Goal: Task Accomplishment & Management: Use online tool/utility

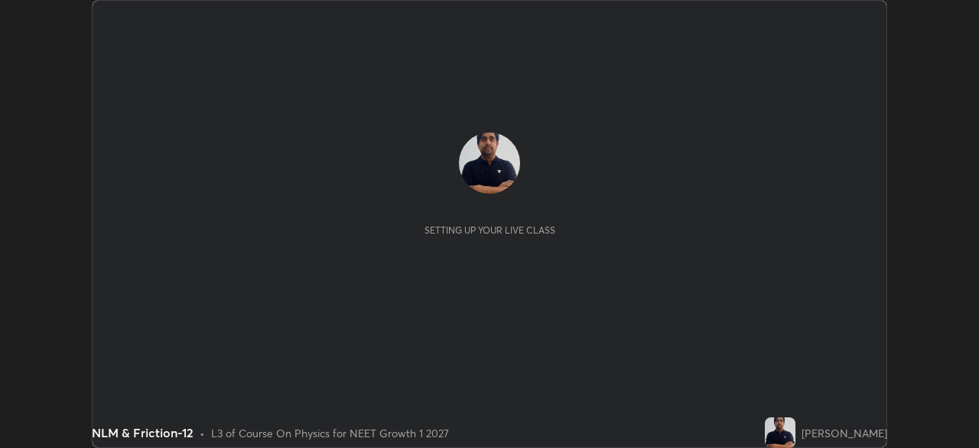
scroll to position [448, 979]
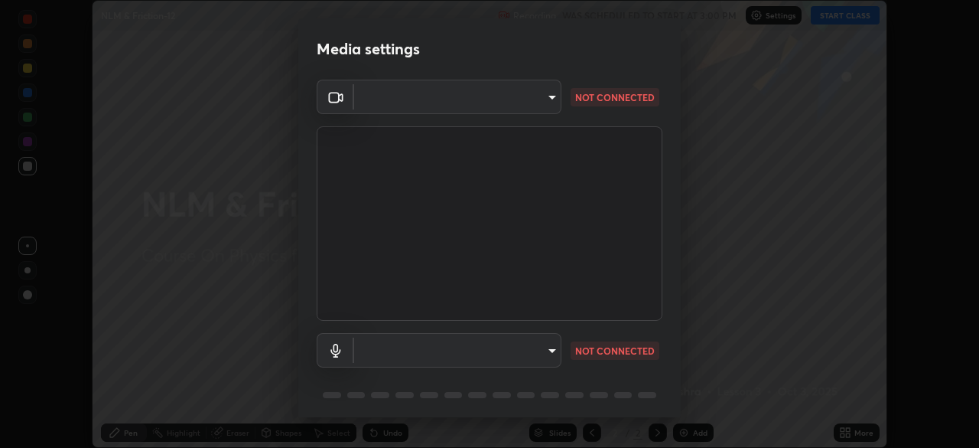
type input "440dc819fc980925616b5f394eaa9fa6086b7f53d6b22e7c60974c41b8a748ff"
type input "default"
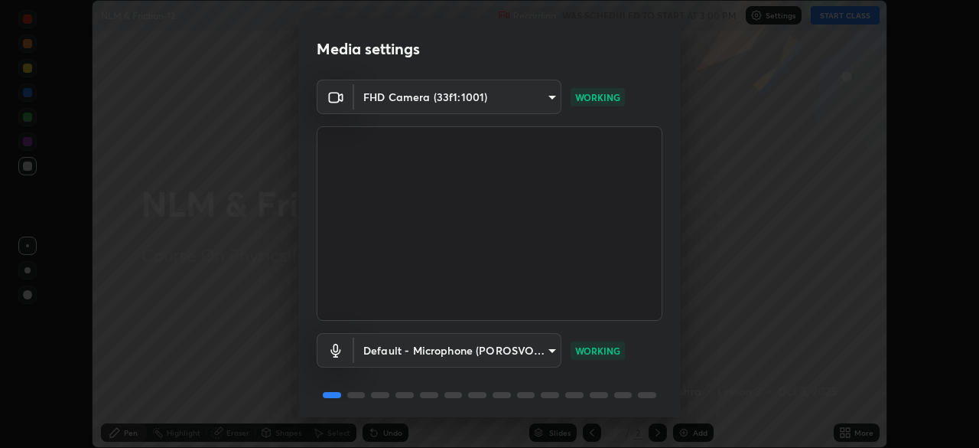
click at [543, 348] on body "Erase all NLM & Friction-12 Recording WAS SCHEDULED TO START AT 3:00 PM Setting…" at bounding box center [489, 224] width 979 height 448
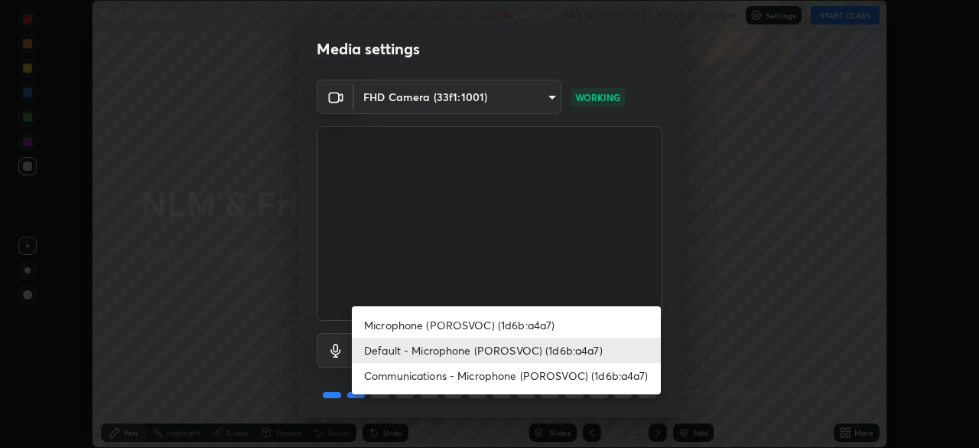
click at [604, 344] on li "Default - Microphone (POROSVOC) (1d6b:a4a7)" at bounding box center [506, 349] width 309 height 25
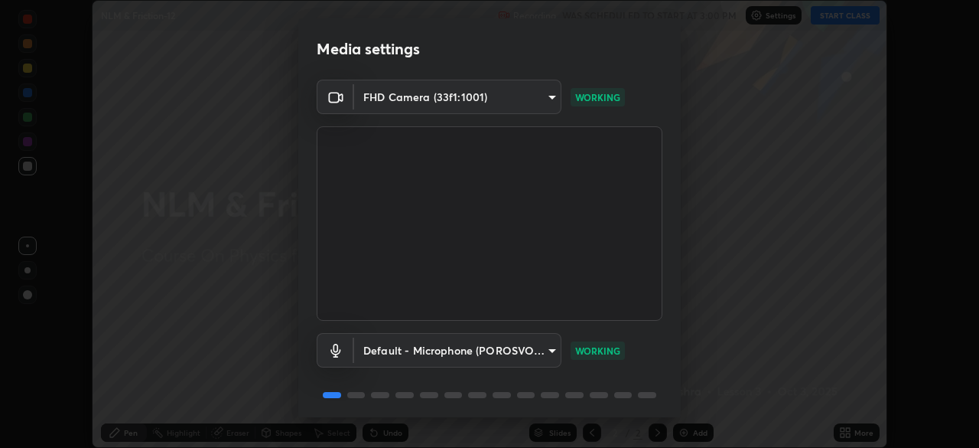
scroll to position [54, 0]
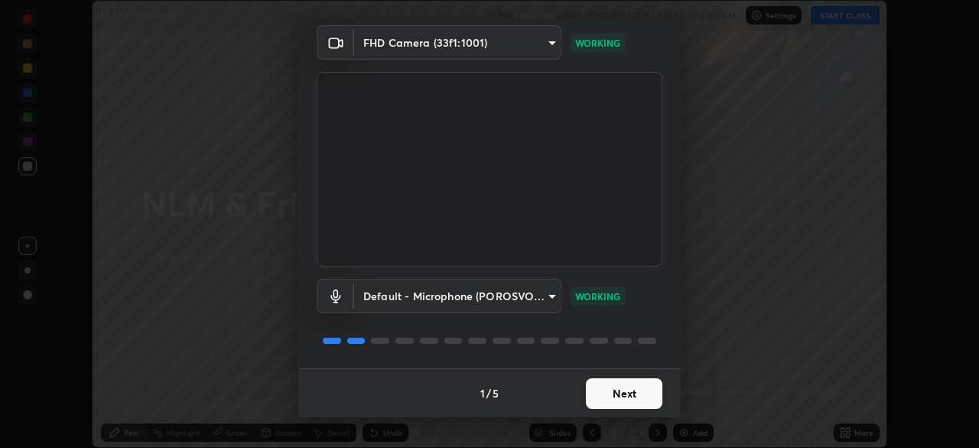
click at [643, 386] on button "Next" at bounding box center [624, 393] width 77 height 31
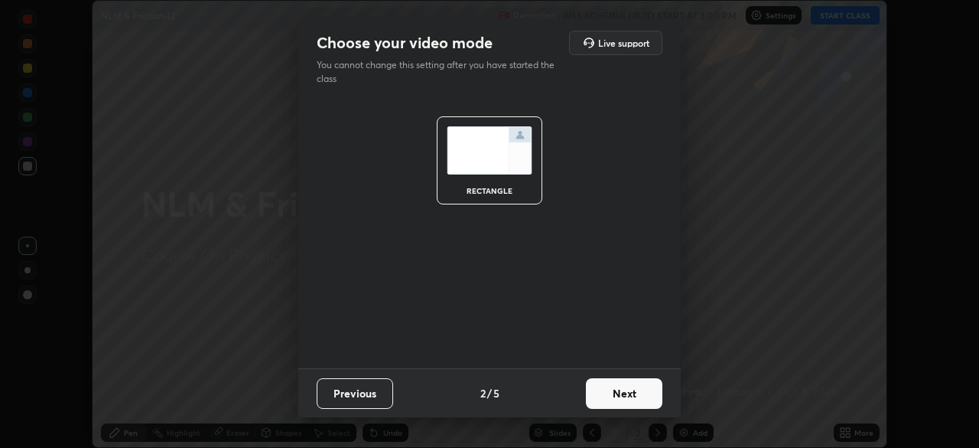
scroll to position [0, 0]
click at [646, 389] on button "Next" at bounding box center [624, 393] width 77 height 31
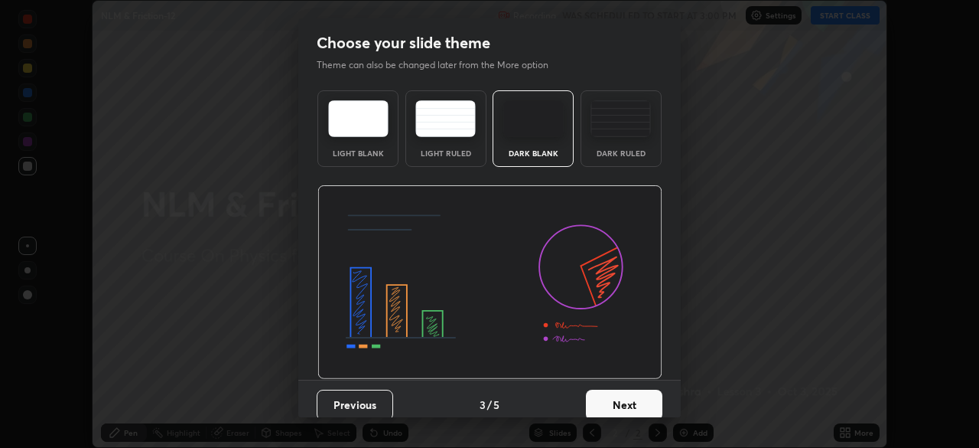
click at [640, 398] on button "Next" at bounding box center [624, 404] width 77 height 31
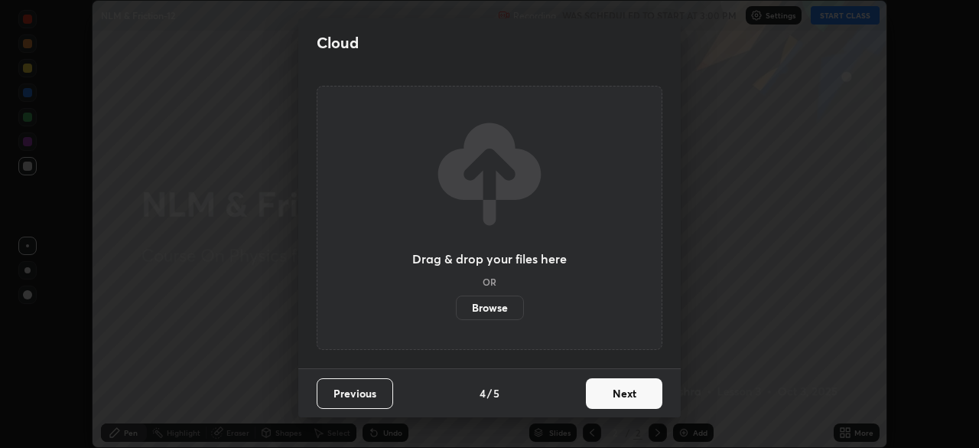
click at [653, 390] on button "Next" at bounding box center [624, 393] width 77 height 31
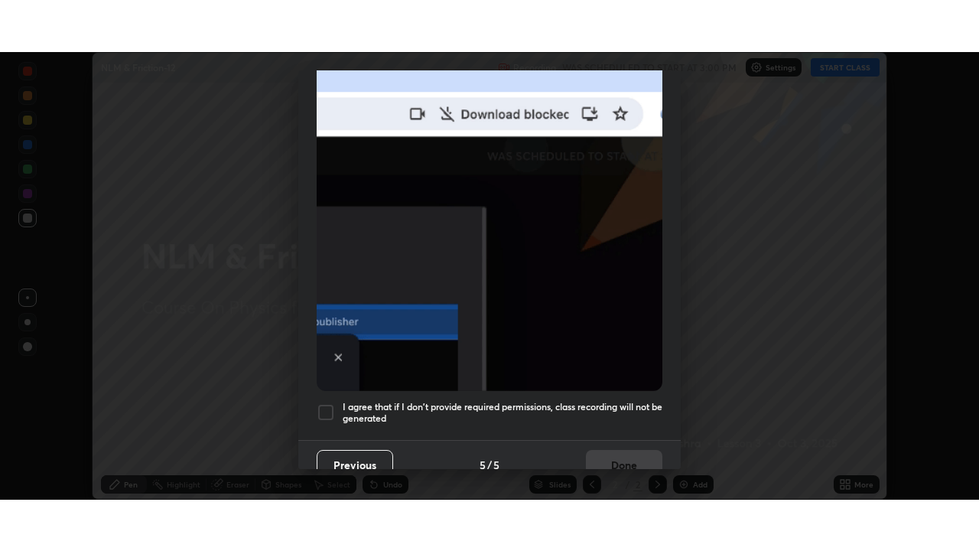
scroll to position [366, 0]
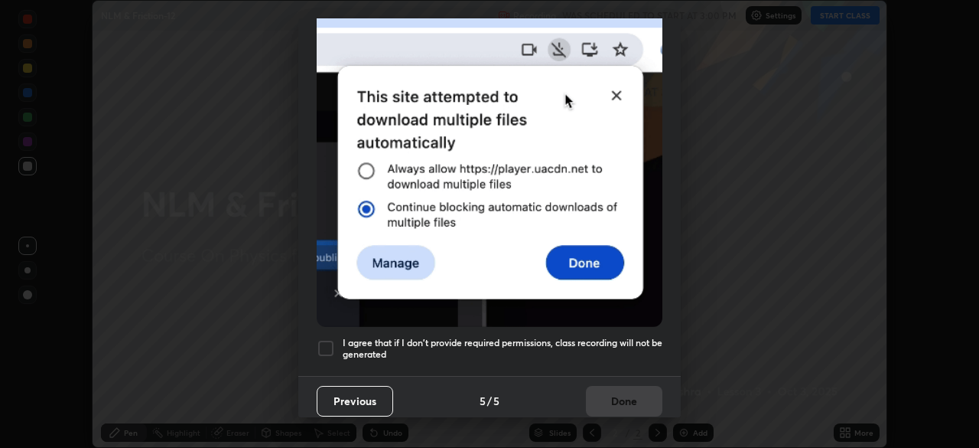
click at [611, 342] on h5 "I agree that if I don't provide required permissions, class recording will not …" at bounding box center [503, 349] width 320 height 24
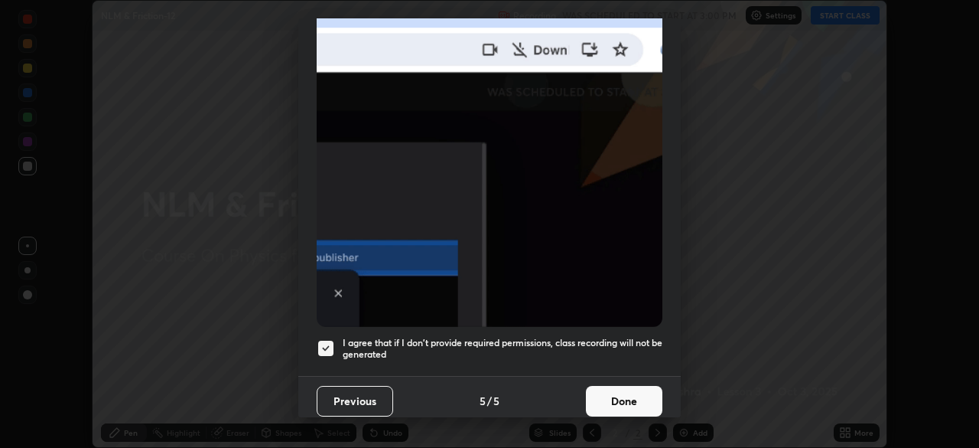
click at [635, 386] on button "Done" at bounding box center [624, 401] width 77 height 31
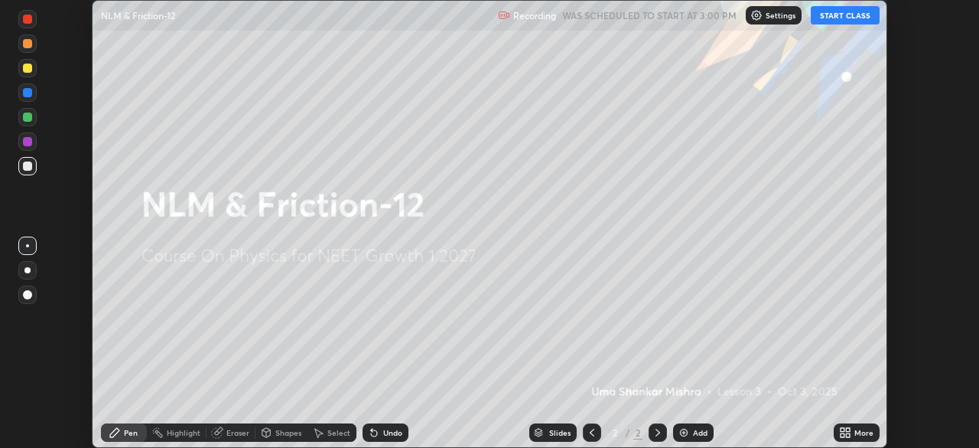
click at [844, 18] on button "START CLASS" at bounding box center [845, 15] width 69 height 18
click at [847, 428] on icon at bounding box center [848, 430] width 4 height 4
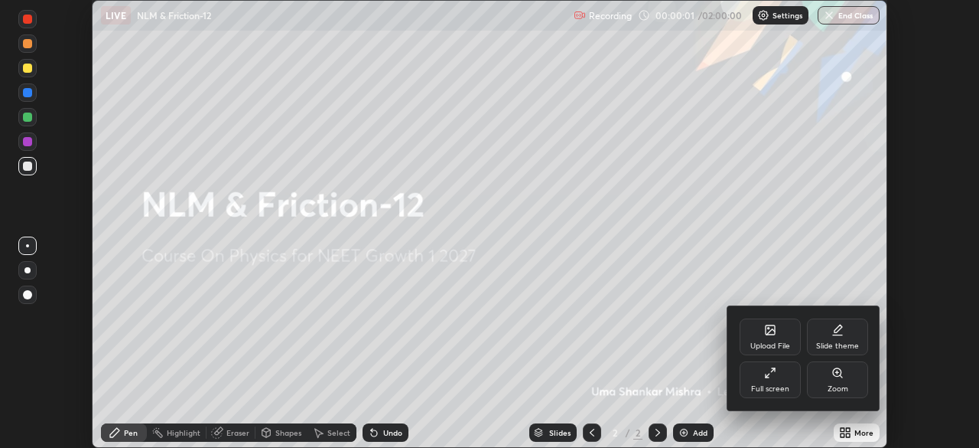
click at [786, 378] on div "Full screen" at bounding box center [770, 379] width 61 height 37
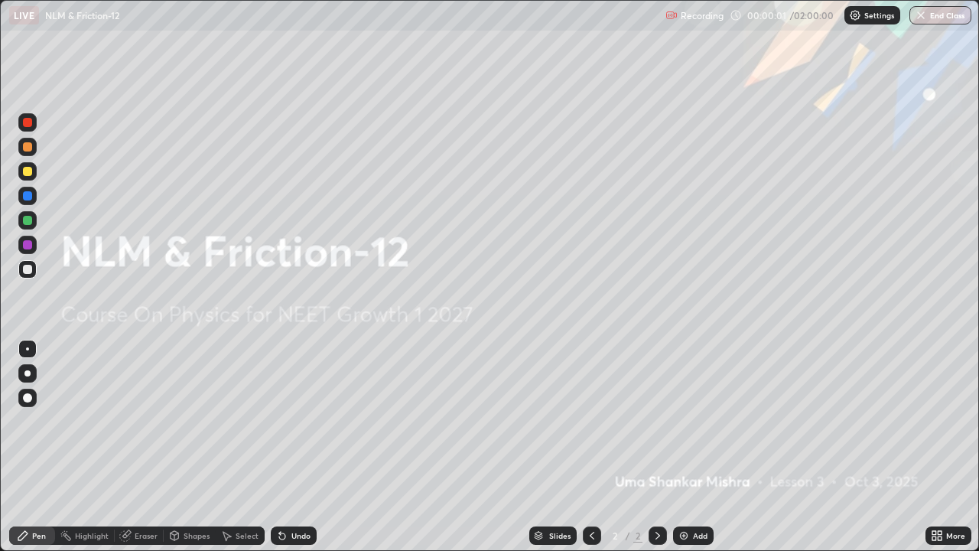
scroll to position [551, 979]
click at [678, 447] on img at bounding box center [684, 535] width 12 height 12
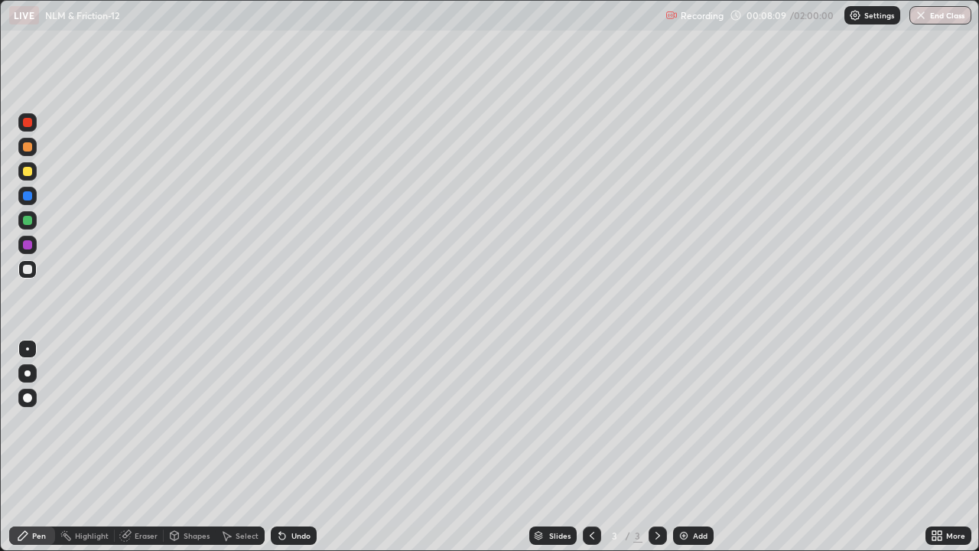
click at [676, 447] on div "Add" at bounding box center [693, 535] width 41 height 18
click at [29, 125] on div at bounding box center [27, 122] width 9 height 9
click at [33, 129] on div at bounding box center [27, 122] width 18 height 18
click at [30, 270] on div at bounding box center [27, 269] width 9 height 9
click at [28, 124] on div at bounding box center [27, 122] width 9 height 9
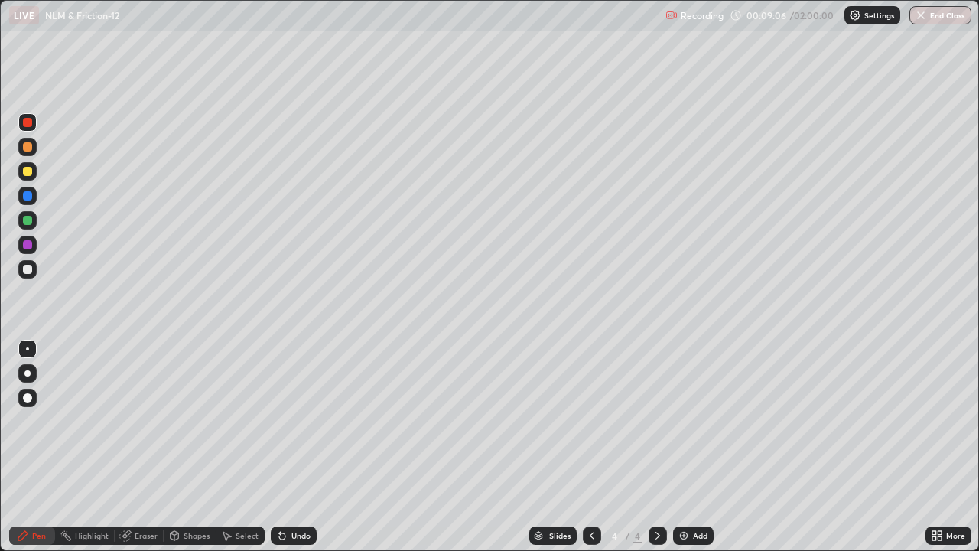
click at [24, 269] on div at bounding box center [27, 269] width 9 height 9
click at [25, 248] on div at bounding box center [27, 244] width 9 height 9
click at [30, 270] on div at bounding box center [27, 269] width 9 height 9
click at [236, 447] on div "Select" at bounding box center [247, 536] width 23 height 8
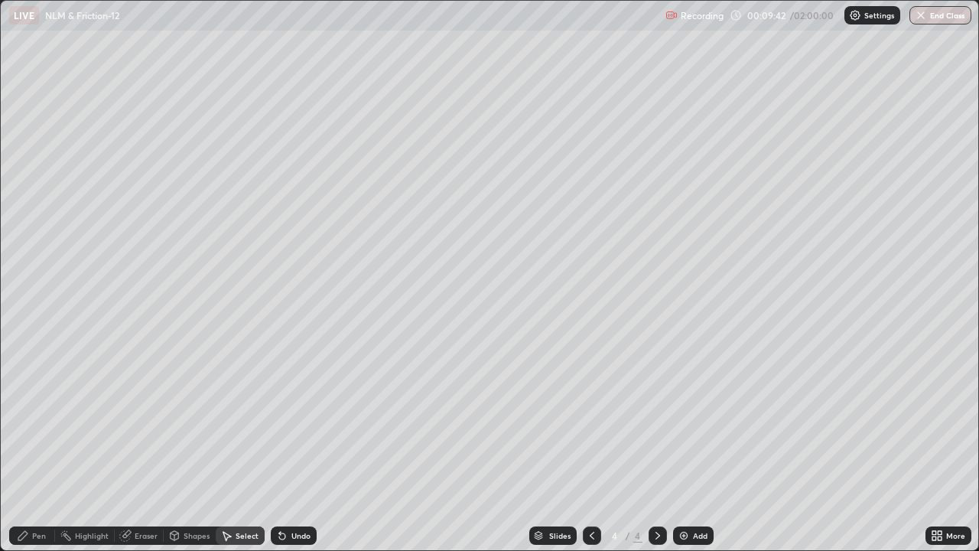
click at [186, 447] on div "Shapes" at bounding box center [197, 536] width 26 height 8
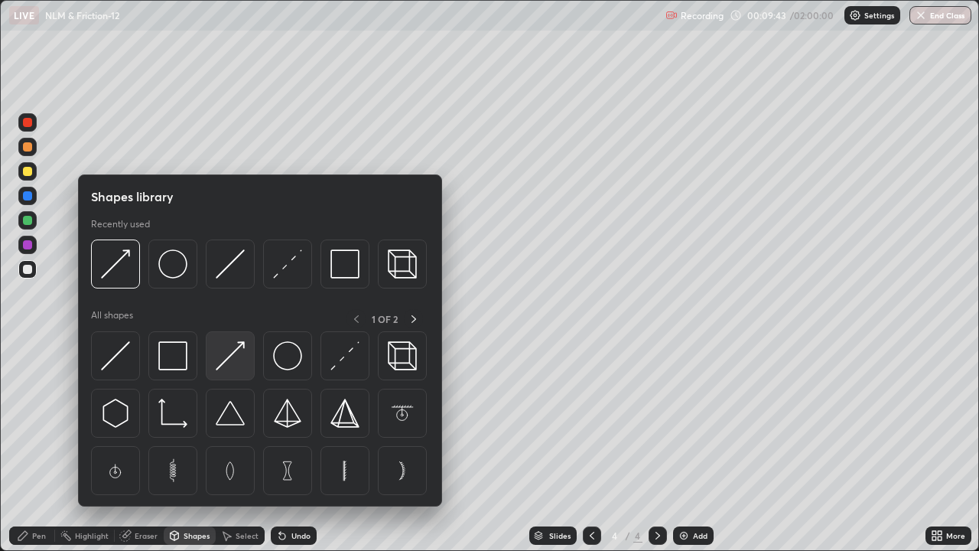
click at [226, 363] on img at bounding box center [230, 355] width 29 height 29
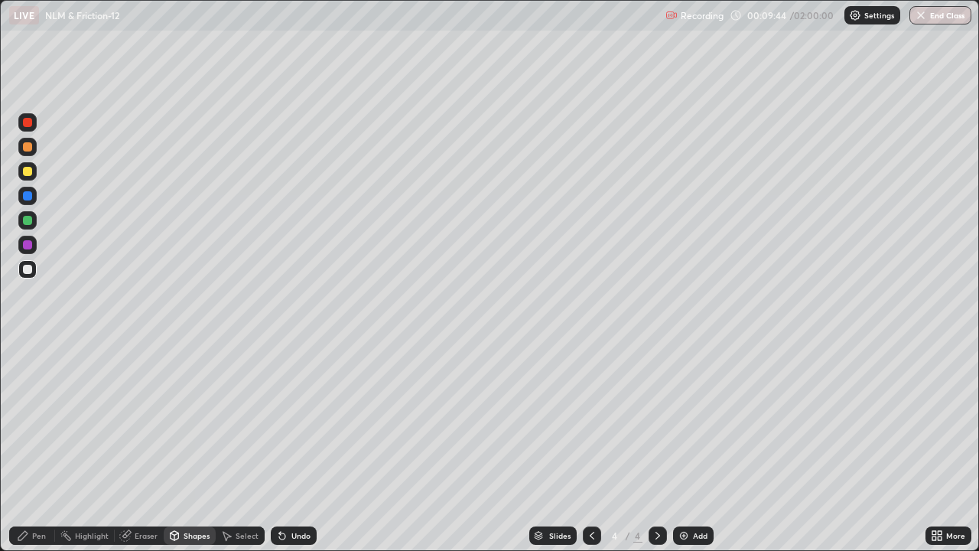
click at [26, 174] on div at bounding box center [27, 171] width 9 height 9
click at [27, 447] on div "Pen" at bounding box center [32, 535] width 46 height 18
click at [29, 270] on div at bounding box center [27, 269] width 9 height 9
click at [29, 171] on div at bounding box center [27, 171] width 9 height 9
click at [27, 196] on div at bounding box center [27, 195] width 9 height 9
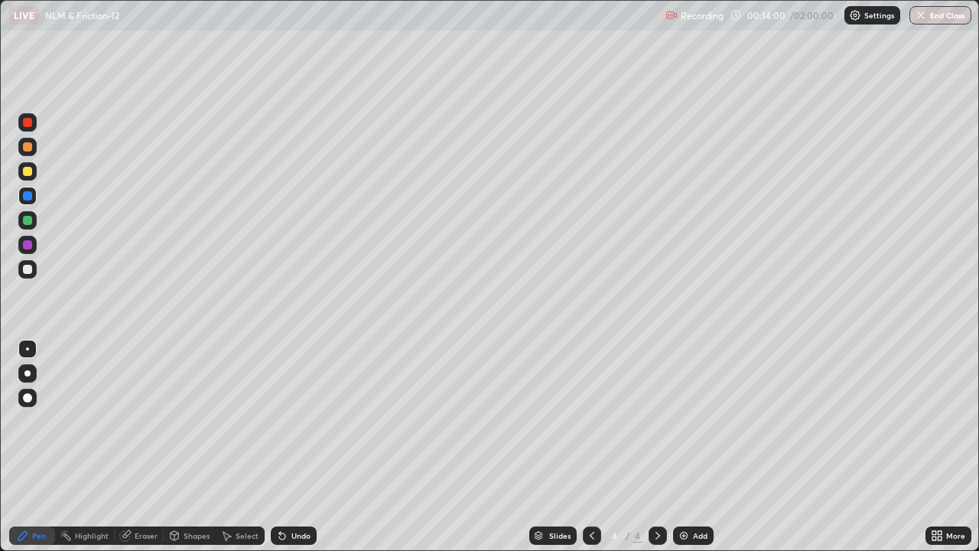
click at [28, 174] on div at bounding box center [27, 171] width 9 height 9
click at [35, 224] on div at bounding box center [27, 220] width 18 height 18
click at [30, 269] on div at bounding box center [27, 269] width 9 height 9
click at [135, 447] on div "Eraser" at bounding box center [146, 536] width 23 height 8
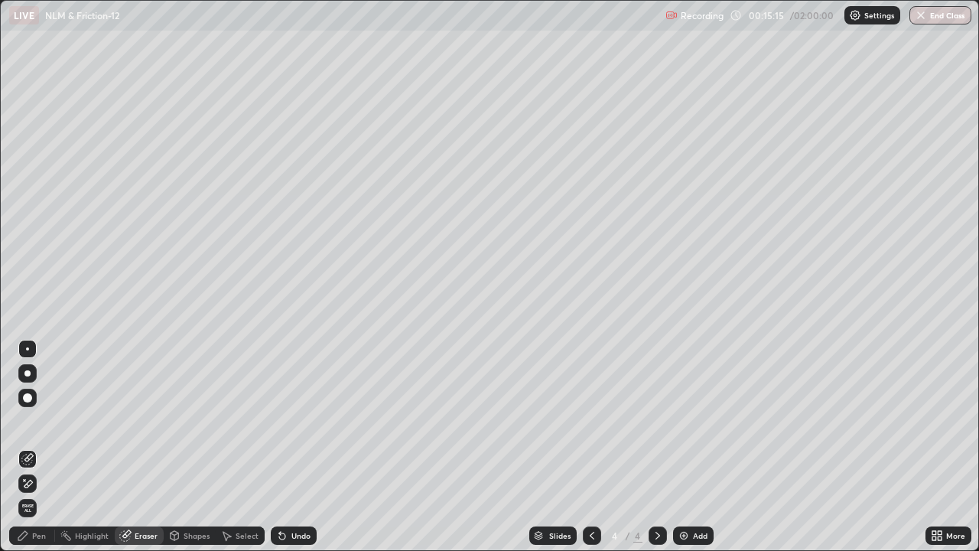
click at [36, 447] on div "Pen" at bounding box center [39, 536] width 14 height 8
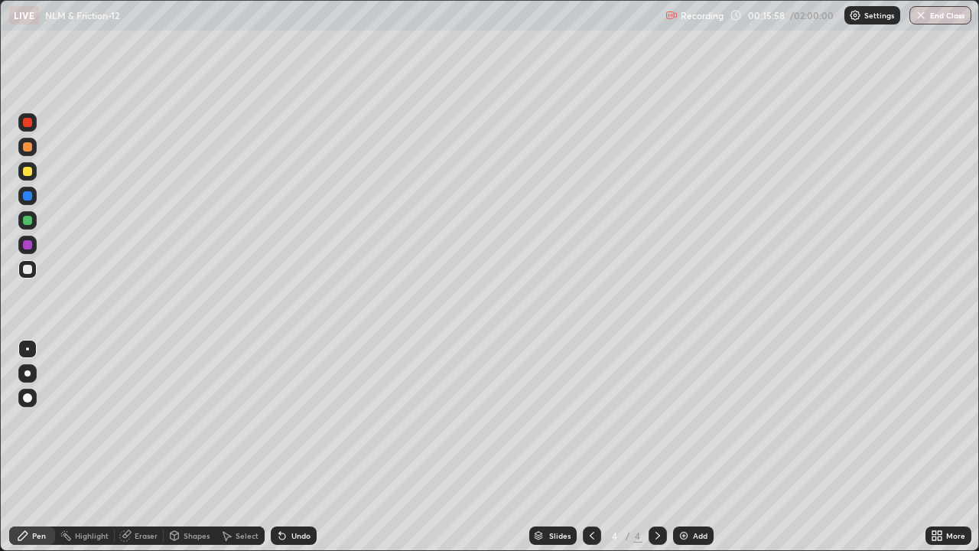
click at [27, 174] on div at bounding box center [27, 171] width 9 height 9
click at [145, 447] on div "Eraser" at bounding box center [146, 536] width 23 height 8
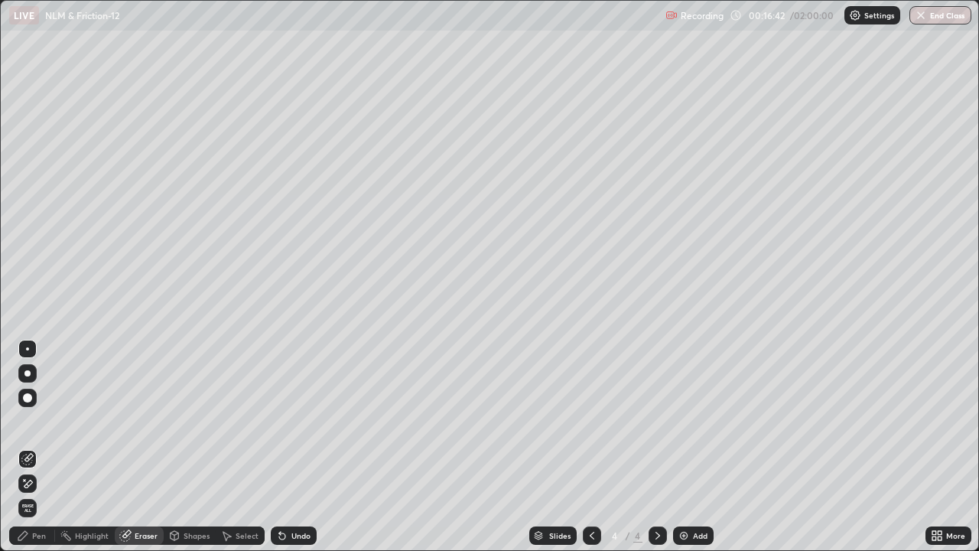
click at [279, 447] on icon at bounding box center [282, 536] width 6 height 6
click at [39, 447] on div "Pen" at bounding box center [39, 536] width 14 height 8
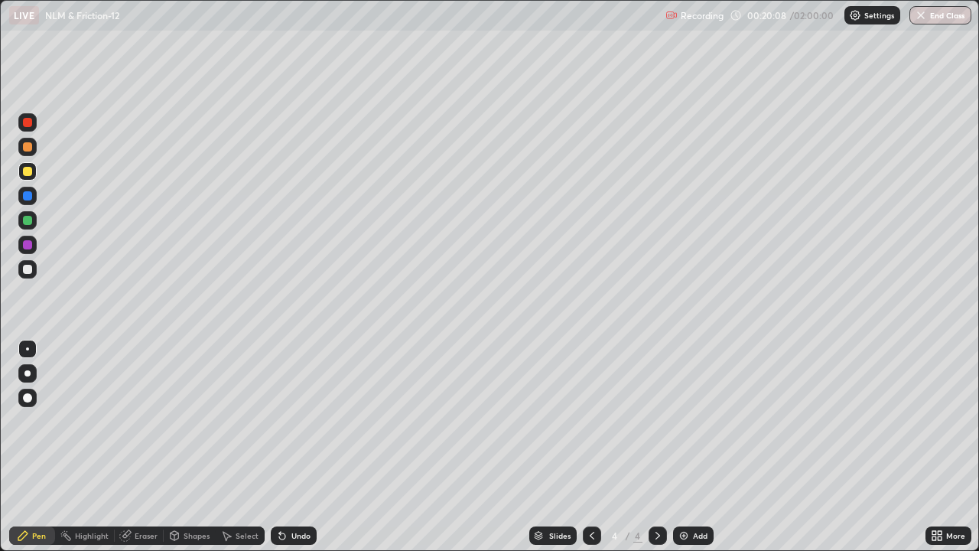
click at [28, 272] on div at bounding box center [27, 269] width 9 height 9
click at [31, 172] on div at bounding box center [27, 171] width 9 height 9
click at [31, 272] on div at bounding box center [27, 269] width 9 height 9
click at [683, 447] on img at bounding box center [684, 535] width 12 height 12
click at [25, 270] on div at bounding box center [27, 269] width 9 height 9
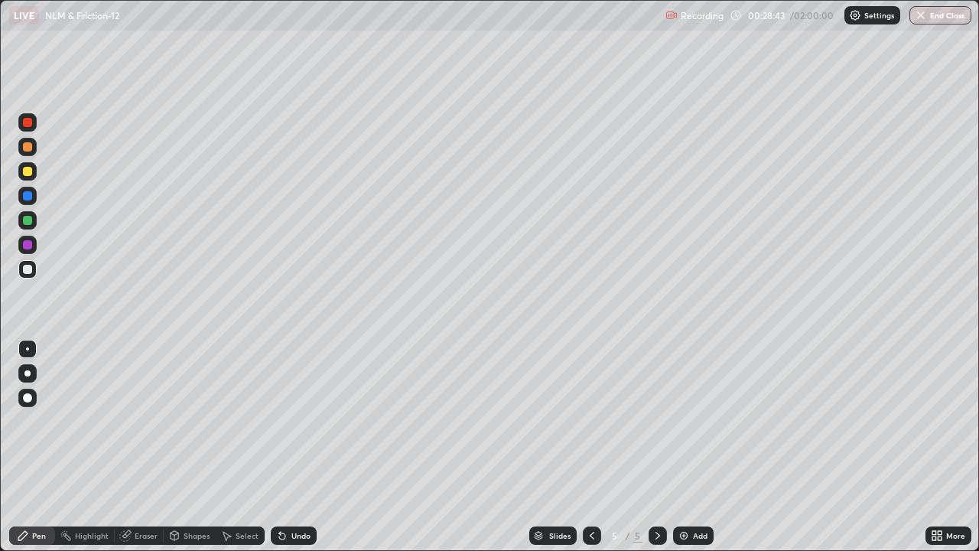
click at [28, 172] on div at bounding box center [27, 171] width 9 height 9
click at [23, 269] on div at bounding box center [27, 269] width 9 height 9
click at [33, 169] on div at bounding box center [27, 171] width 18 height 18
click at [28, 269] on div at bounding box center [27, 269] width 9 height 9
click at [30, 249] on div at bounding box center [27, 245] width 18 height 18
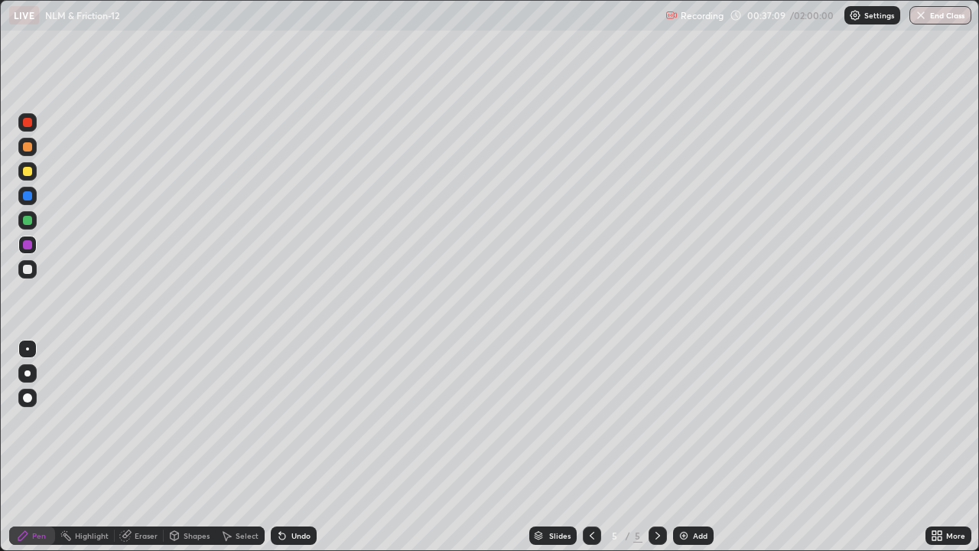
click at [148, 447] on div "Eraser" at bounding box center [139, 535] width 49 height 18
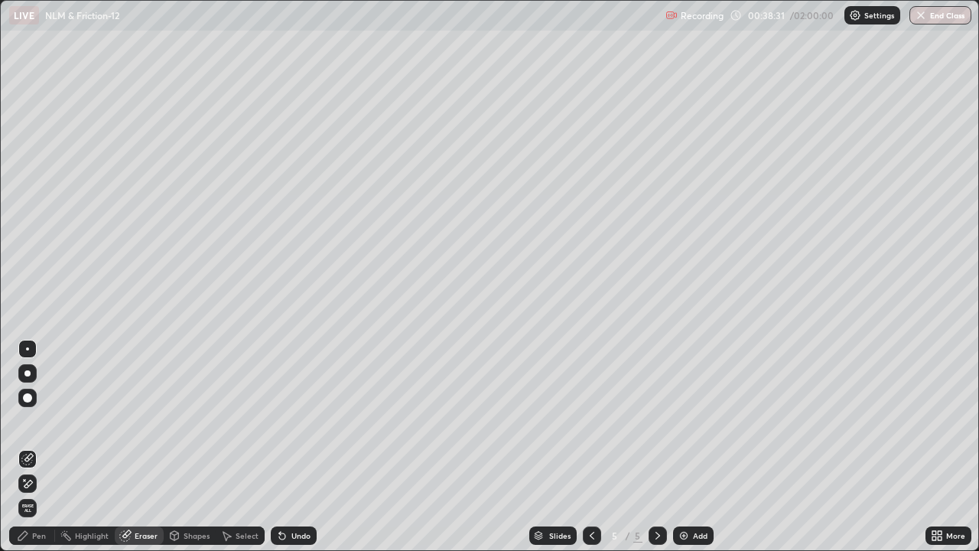
click at [47, 447] on div "Pen" at bounding box center [32, 535] width 46 height 18
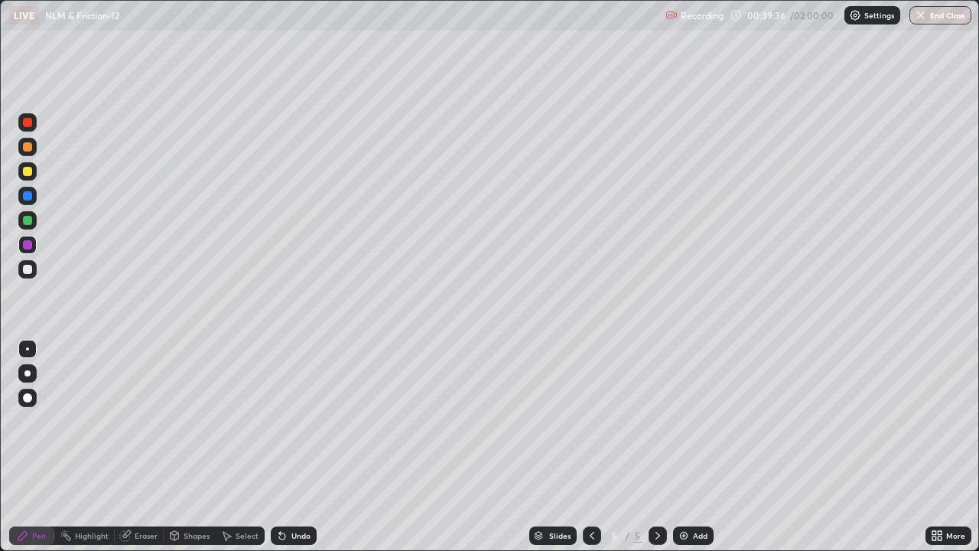
click at [587, 447] on icon at bounding box center [592, 535] width 12 height 12
click at [656, 447] on icon at bounding box center [658, 536] width 5 height 8
click at [656, 447] on icon at bounding box center [658, 535] width 12 height 12
click at [684, 447] on div "Add" at bounding box center [693, 535] width 41 height 18
click at [33, 273] on div at bounding box center [27, 269] width 18 height 18
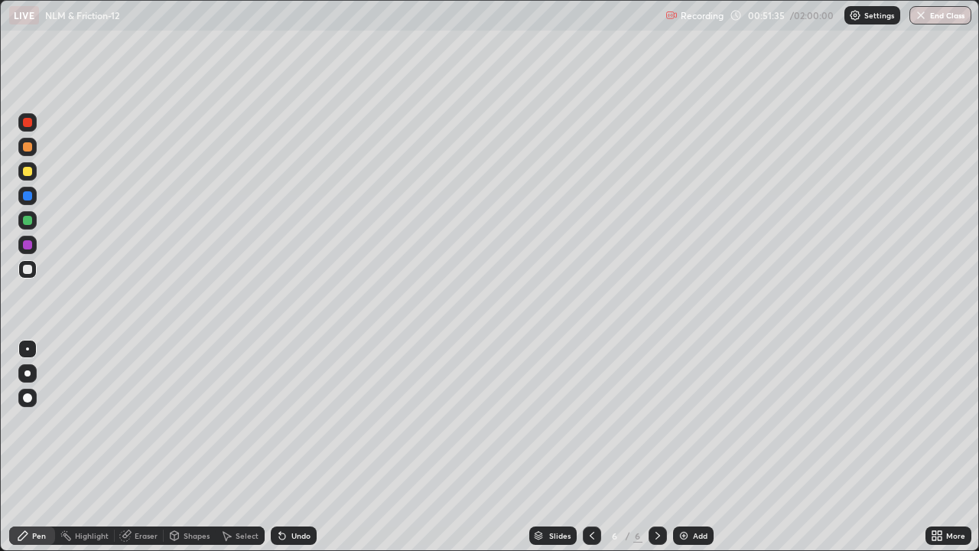
click at [30, 269] on div at bounding box center [27, 269] width 9 height 9
click at [31, 246] on div at bounding box center [27, 244] width 9 height 9
click at [29, 222] on div at bounding box center [27, 220] width 9 height 9
click at [145, 447] on div "Eraser" at bounding box center [146, 536] width 23 height 8
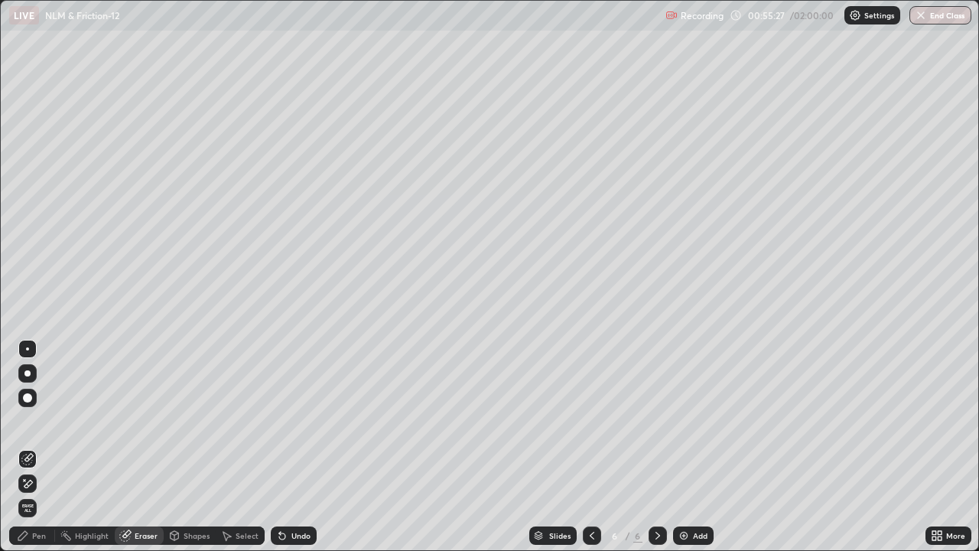
click at [45, 447] on div "Pen" at bounding box center [39, 536] width 14 height 8
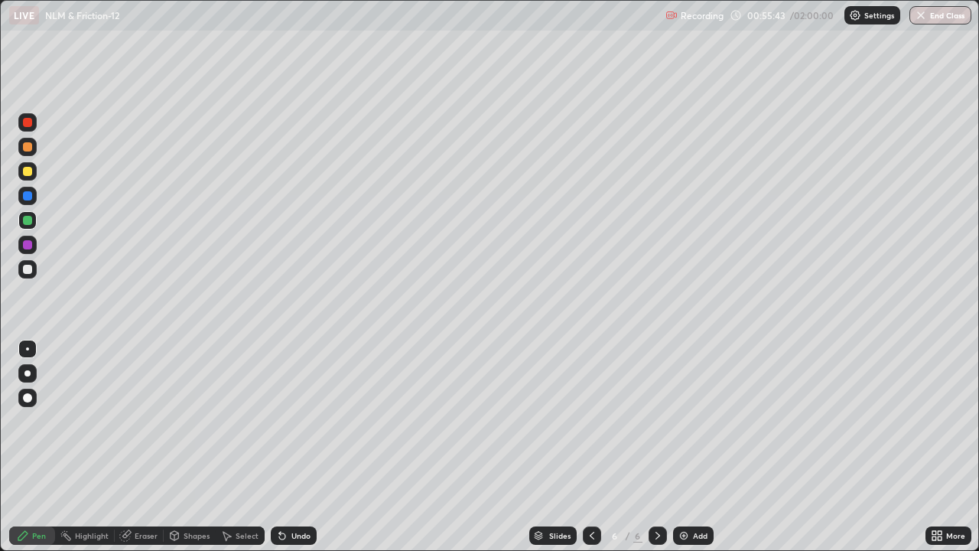
click at [147, 447] on div "Eraser" at bounding box center [146, 536] width 23 height 8
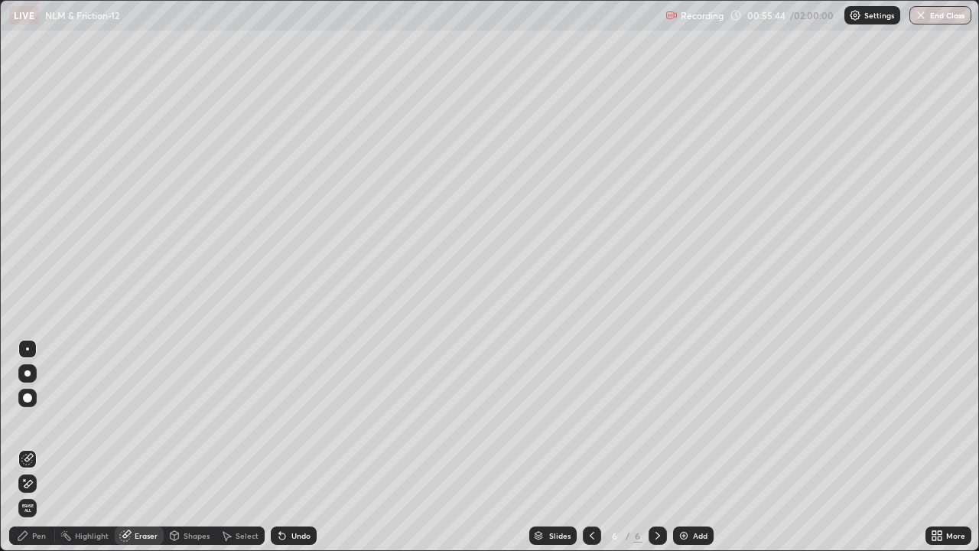
click at [38, 447] on div "Pen" at bounding box center [39, 536] width 14 height 8
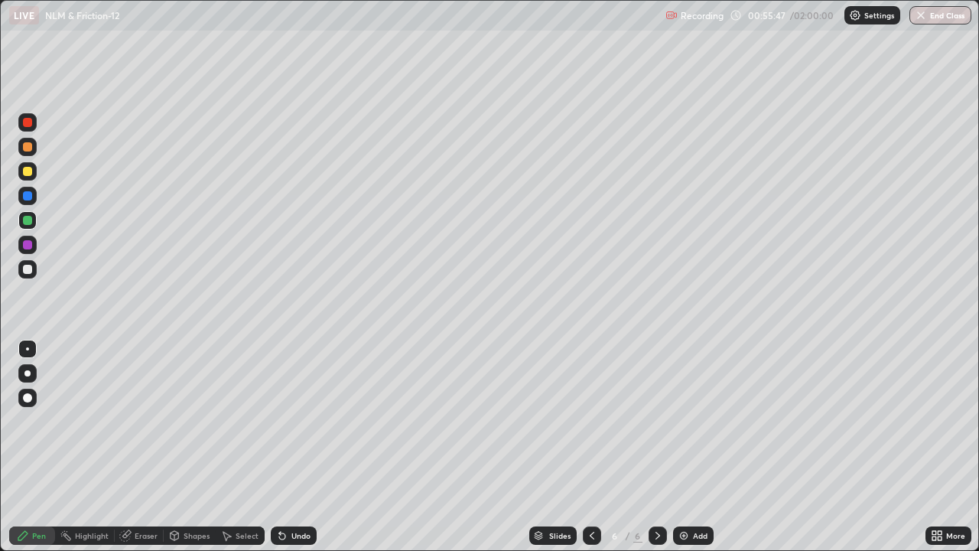
click at [145, 447] on div "Eraser" at bounding box center [146, 536] width 23 height 8
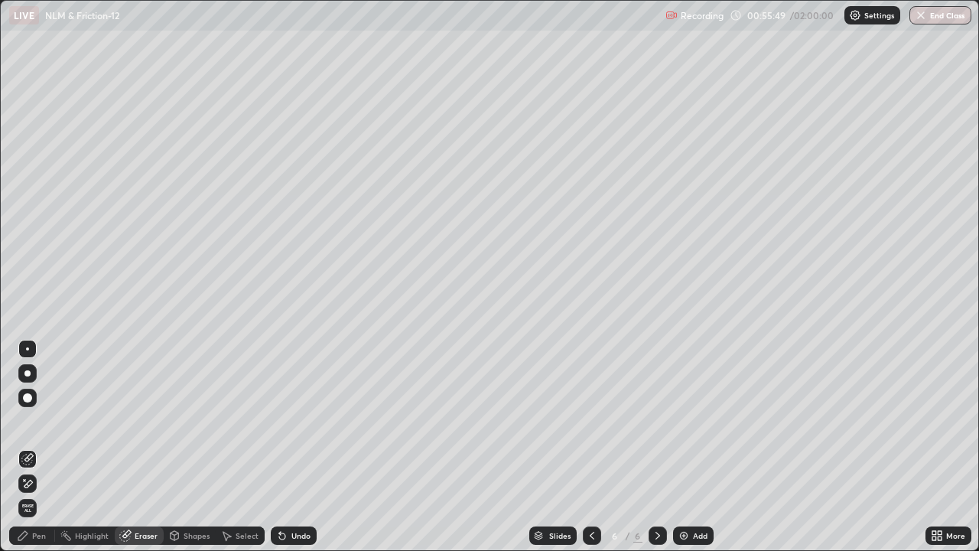
click at [43, 447] on div "Pen" at bounding box center [39, 536] width 14 height 8
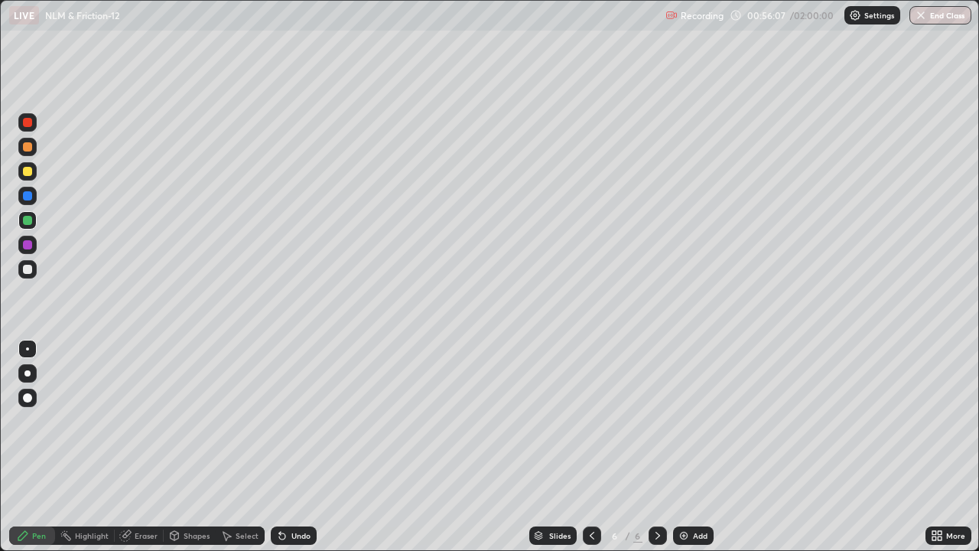
click at [29, 273] on div at bounding box center [27, 269] width 9 height 9
click at [145, 447] on div "Eraser" at bounding box center [146, 536] width 23 height 8
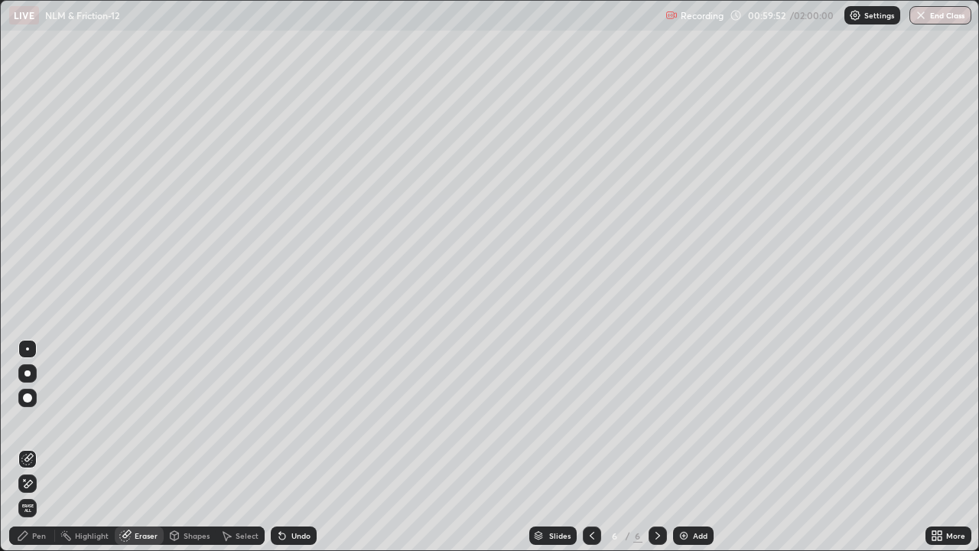
click at [41, 447] on div "Pen" at bounding box center [39, 536] width 14 height 8
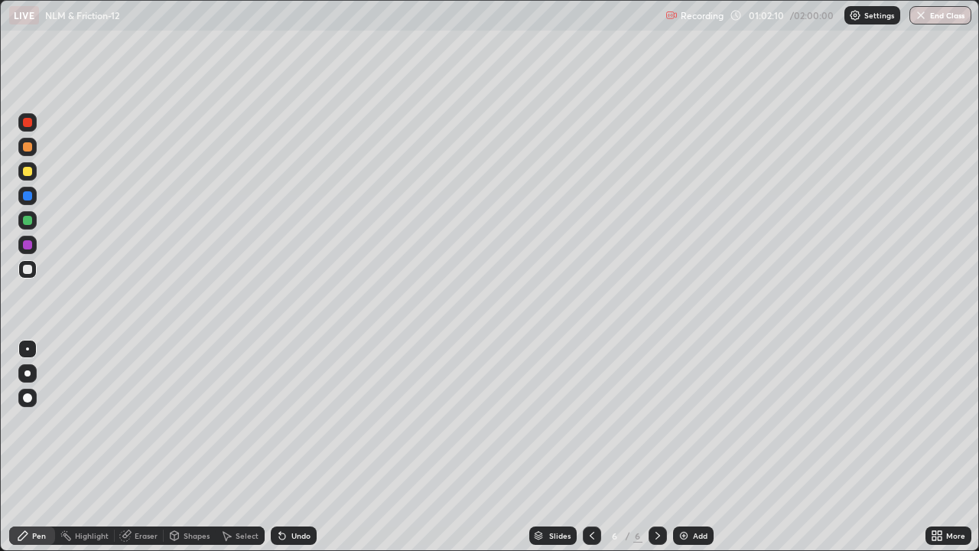
click at [145, 447] on div "Eraser" at bounding box center [146, 536] width 23 height 8
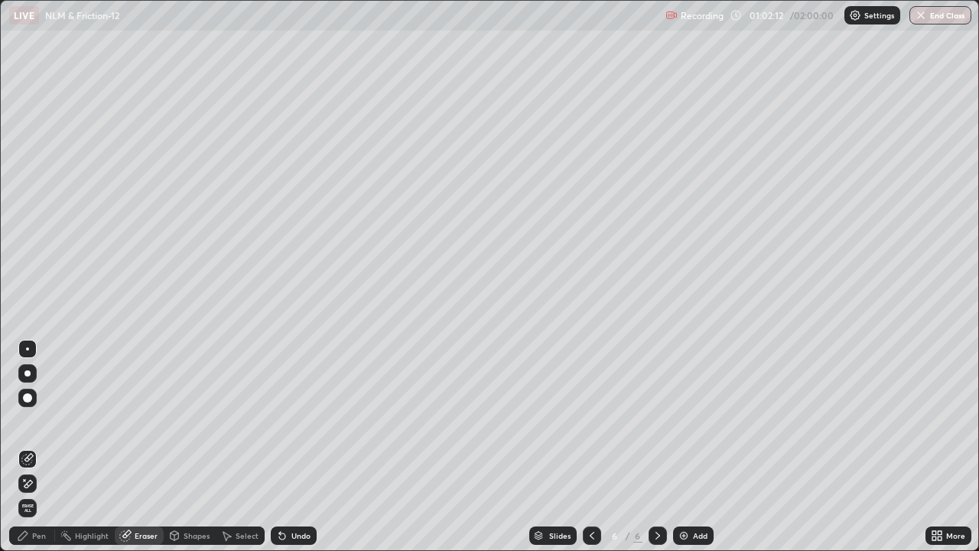
click at [44, 447] on div "Pen" at bounding box center [39, 536] width 14 height 8
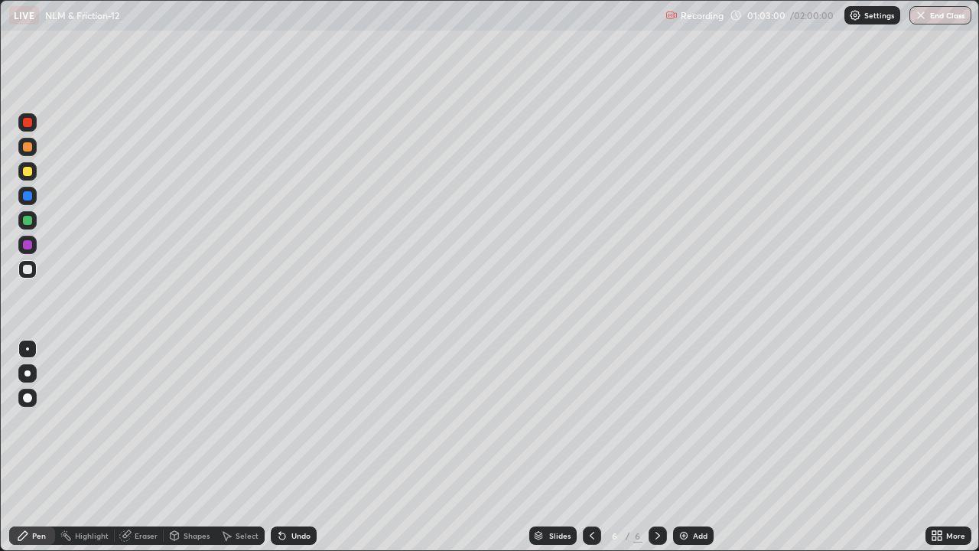
click at [142, 447] on div "Eraser" at bounding box center [146, 536] width 23 height 8
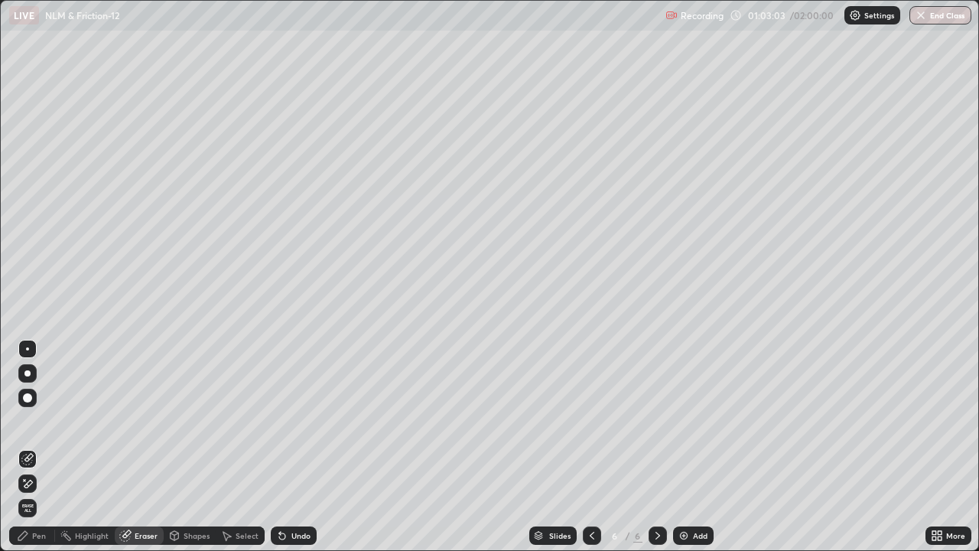
click at [39, 447] on div "Pen" at bounding box center [39, 536] width 14 height 8
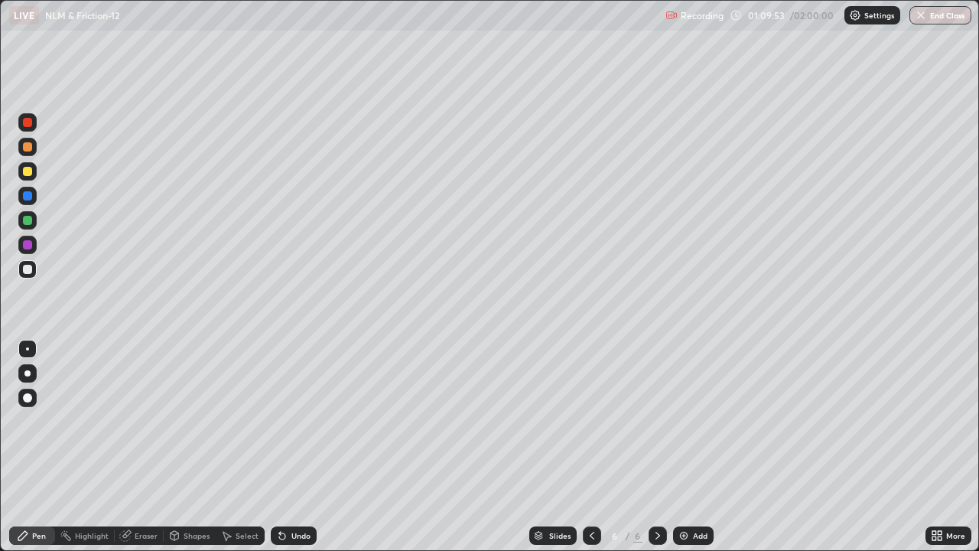
click at [144, 447] on div "Eraser" at bounding box center [146, 536] width 23 height 8
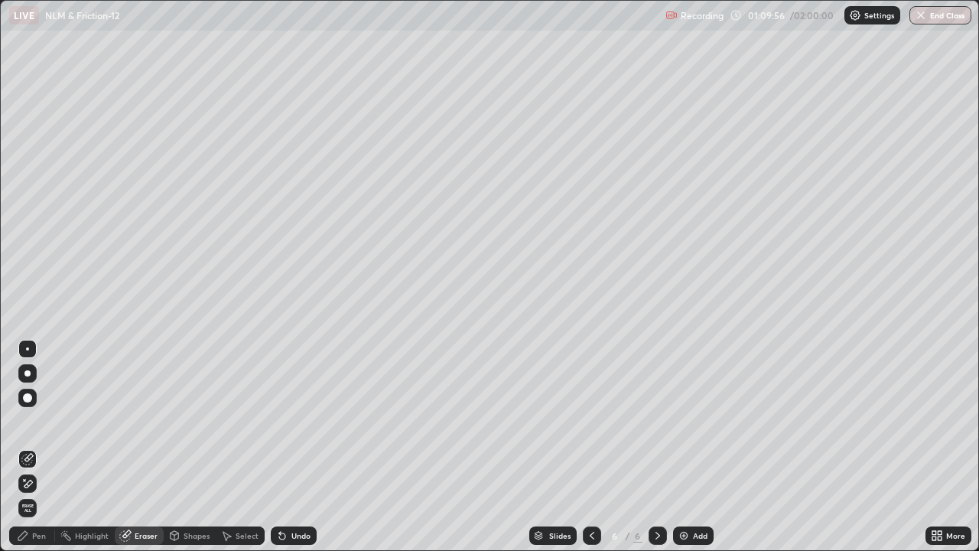
click at [44, 447] on div "Pen" at bounding box center [39, 536] width 14 height 8
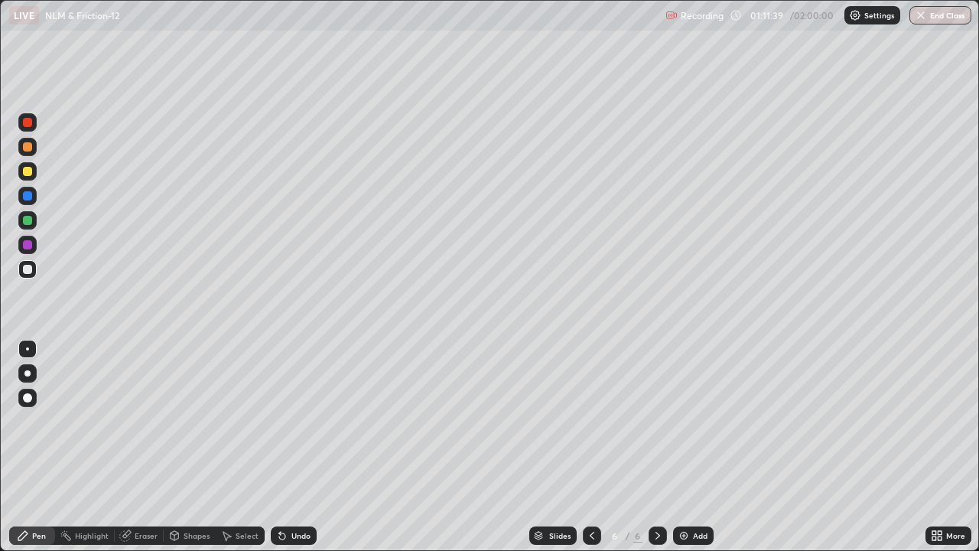
click at [593, 447] on icon at bounding box center [592, 535] width 12 height 12
click at [590, 447] on icon at bounding box center [592, 535] width 12 height 12
click at [656, 447] on icon at bounding box center [658, 535] width 12 height 12
click at [143, 447] on div "Eraser" at bounding box center [146, 536] width 23 height 8
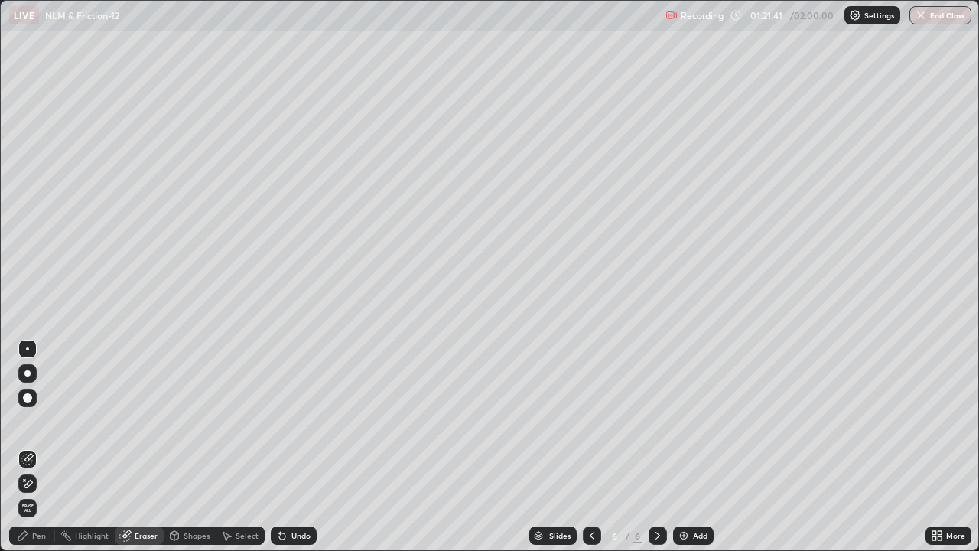
click at [33, 447] on div "Pen" at bounding box center [39, 536] width 14 height 8
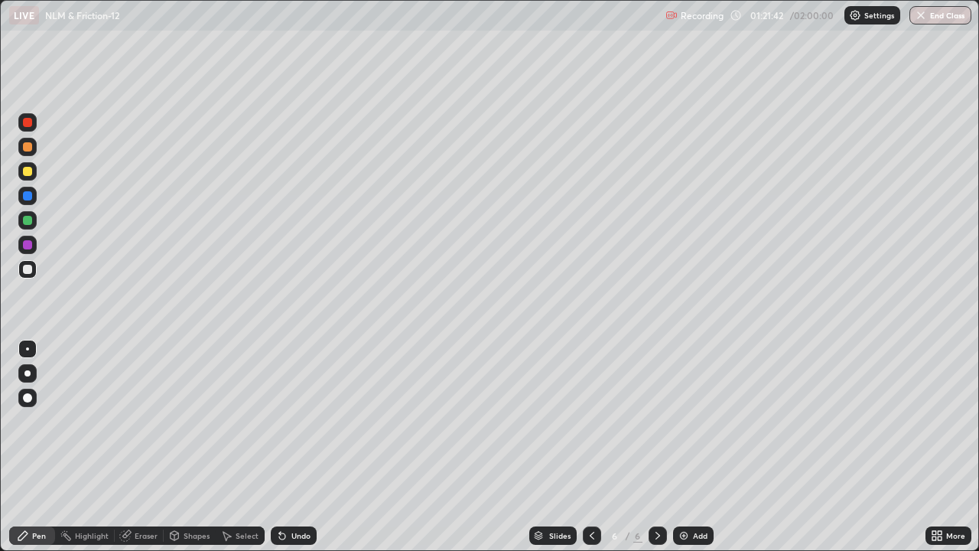
click at [28, 219] on div at bounding box center [27, 220] width 9 height 9
click at [188, 447] on div "Shapes" at bounding box center [197, 536] width 26 height 8
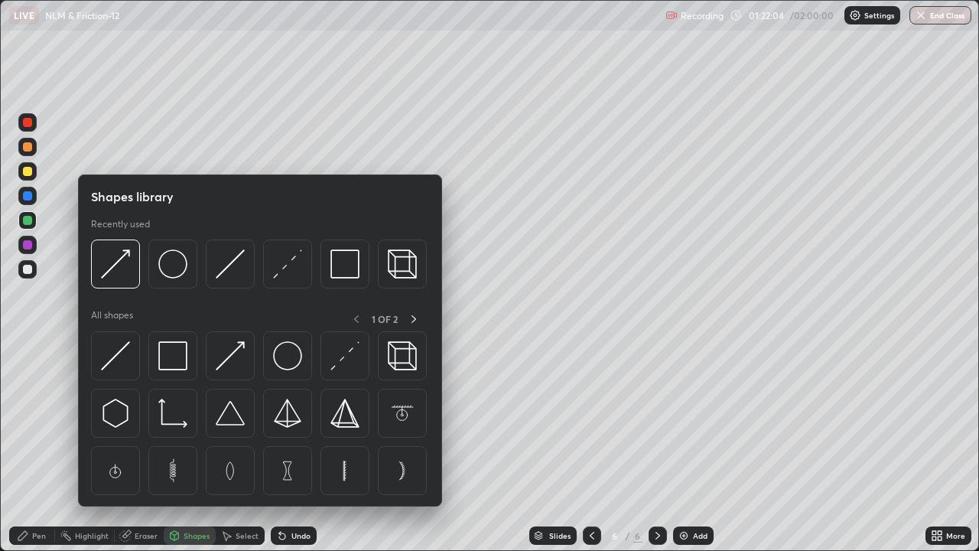
click at [141, 447] on div "Eraser" at bounding box center [146, 536] width 23 height 8
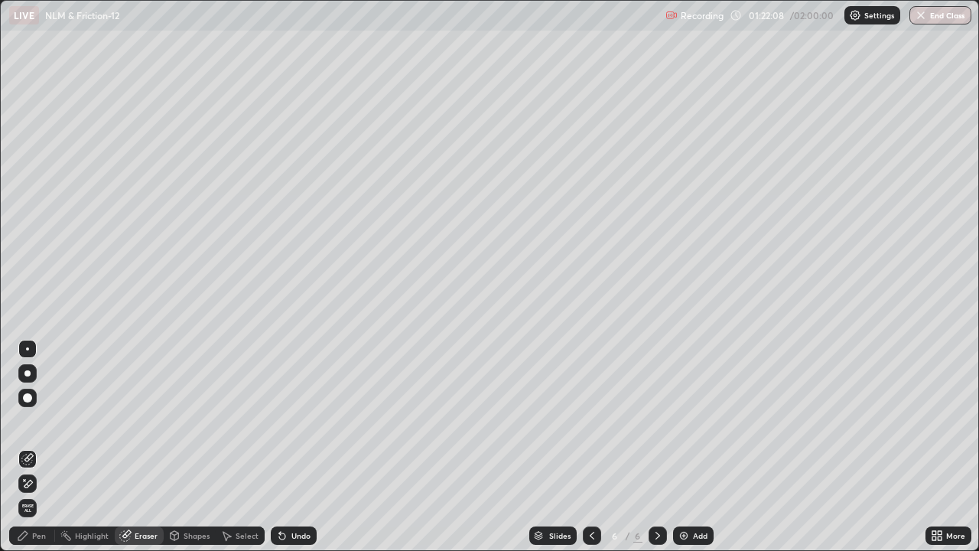
click at [33, 447] on div "Pen" at bounding box center [39, 536] width 14 height 8
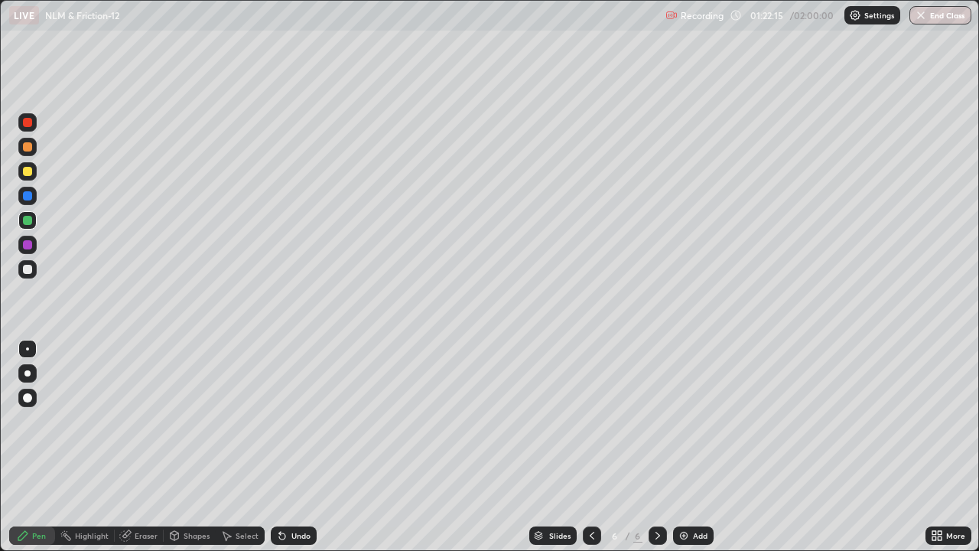
click at [37, 447] on div "Pen" at bounding box center [39, 536] width 14 height 8
click at [136, 447] on div "Eraser" at bounding box center [146, 536] width 23 height 8
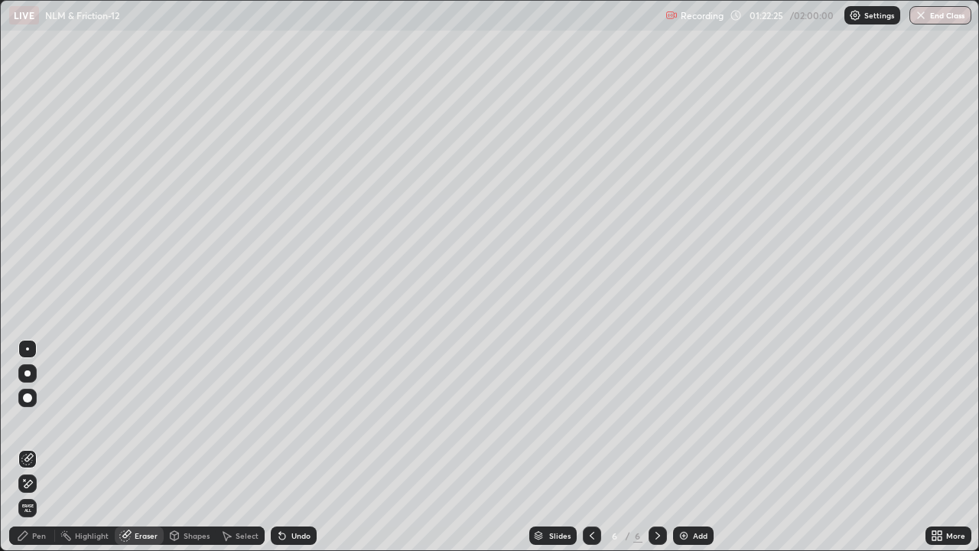
click at [39, 447] on div "Pen" at bounding box center [39, 536] width 14 height 8
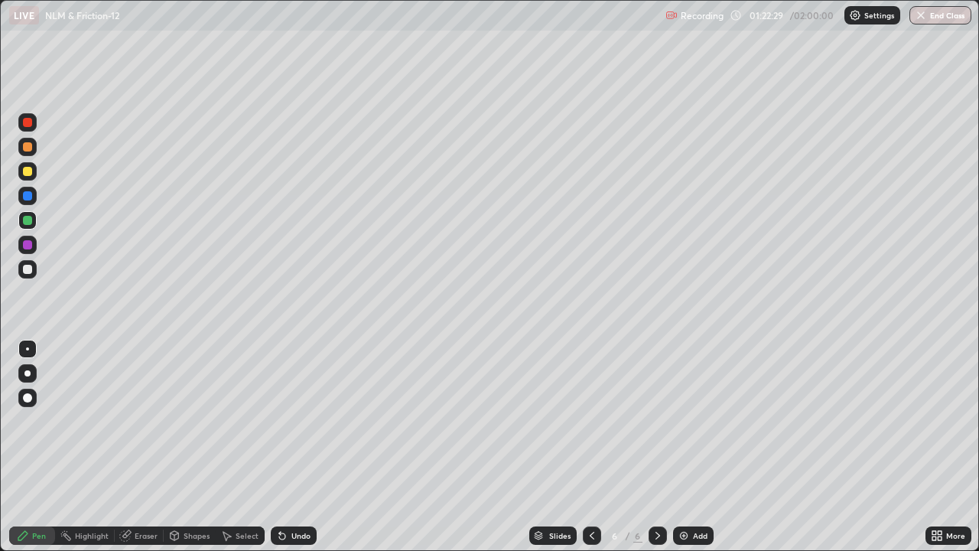
click at [140, 447] on div "Eraser" at bounding box center [146, 536] width 23 height 8
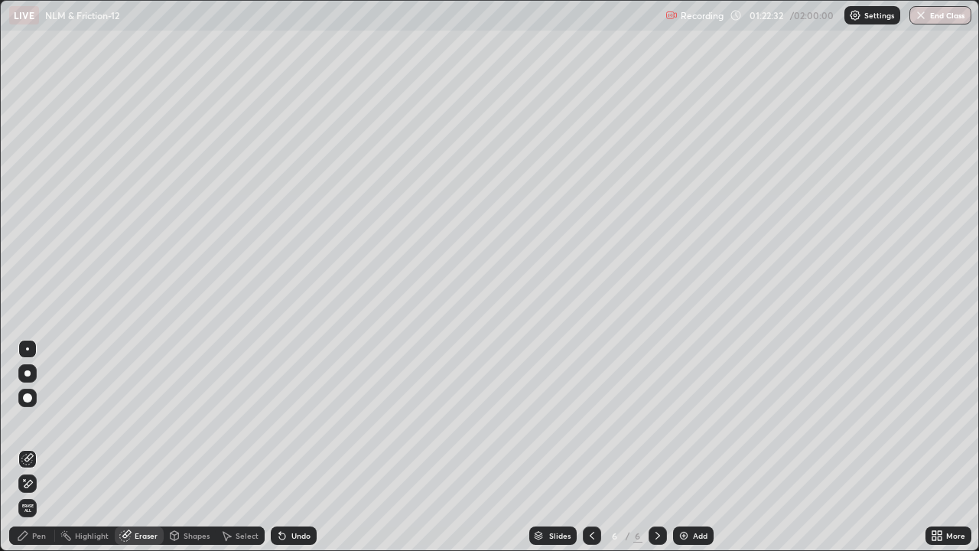
click at [37, 447] on div "Pen" at bounding box center [39, 536] width 14 height 8
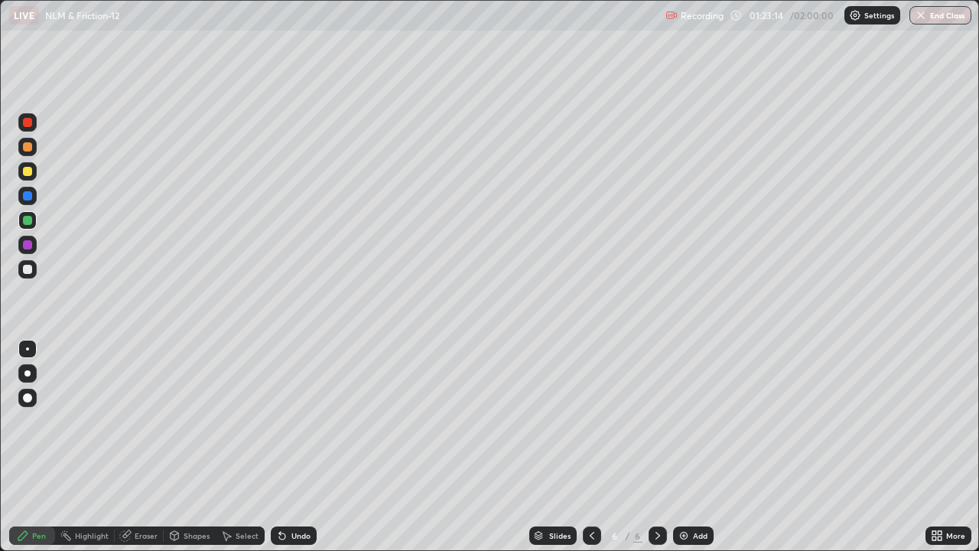
click at [146, 447] on div "Eraser" at bounding box center [139, 535] width 49 height 18
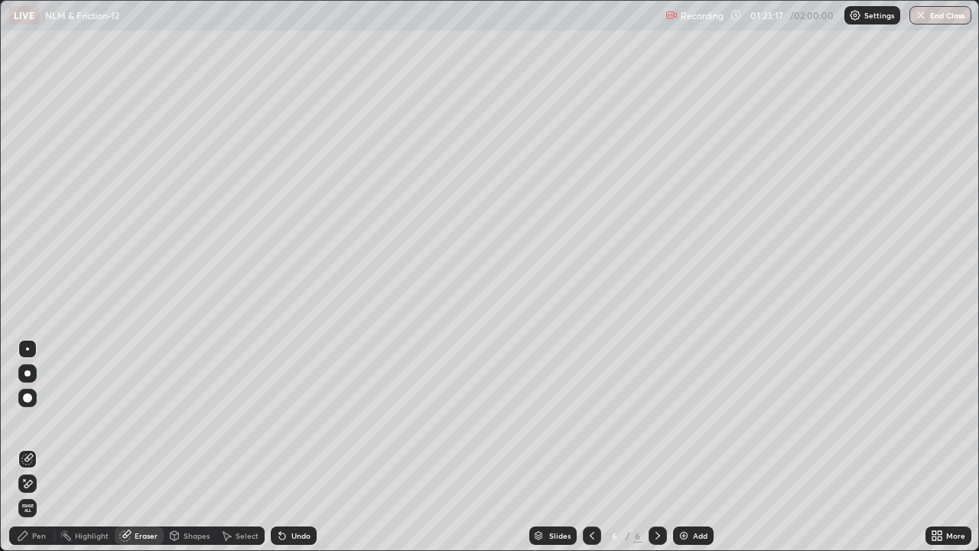
click at [25, 447] on icon at bounding box center [22, 535] width 9 height 9
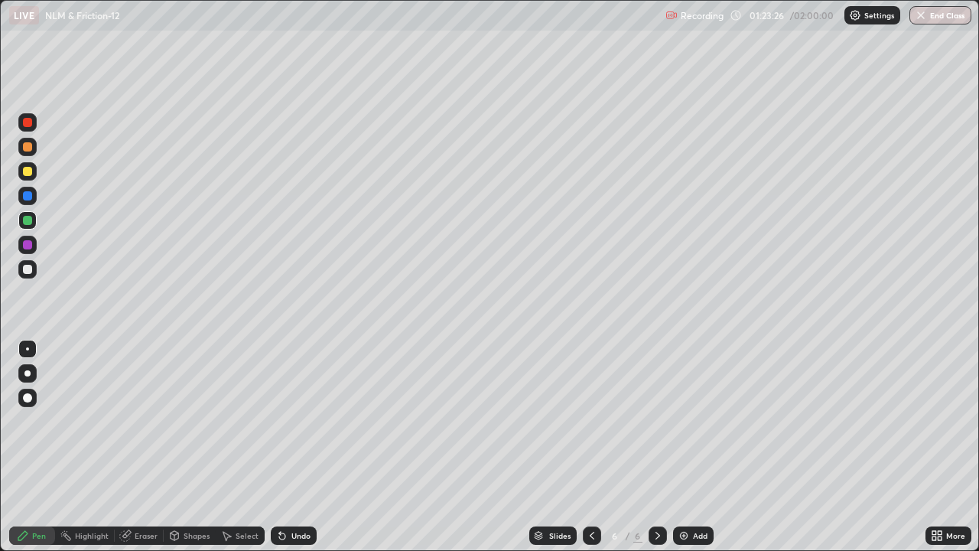
click at [145, 447] on div "Eraser" at bounding box center [146, 536] width 23 height 8
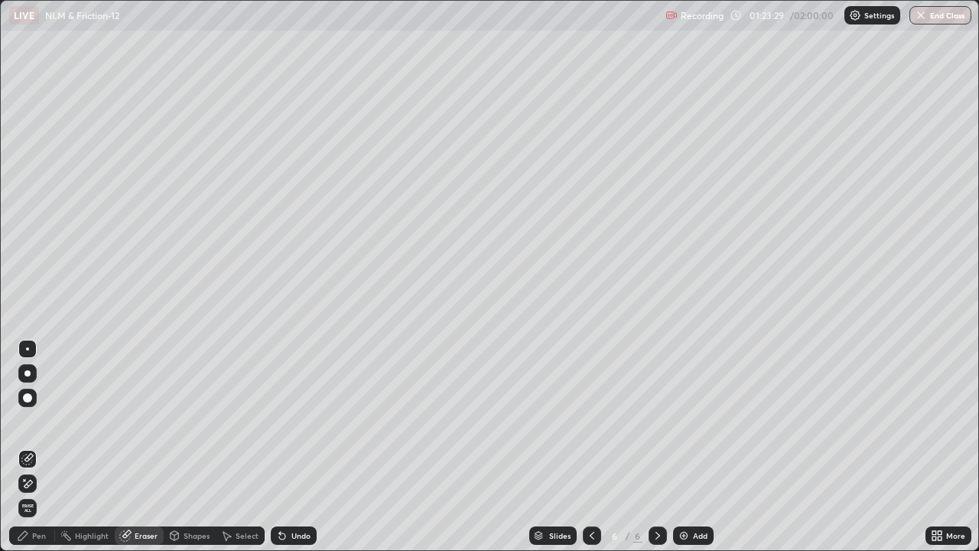
click at [35, 447] on div "Pen" at bounding box center [39, 536] width 14 height 8
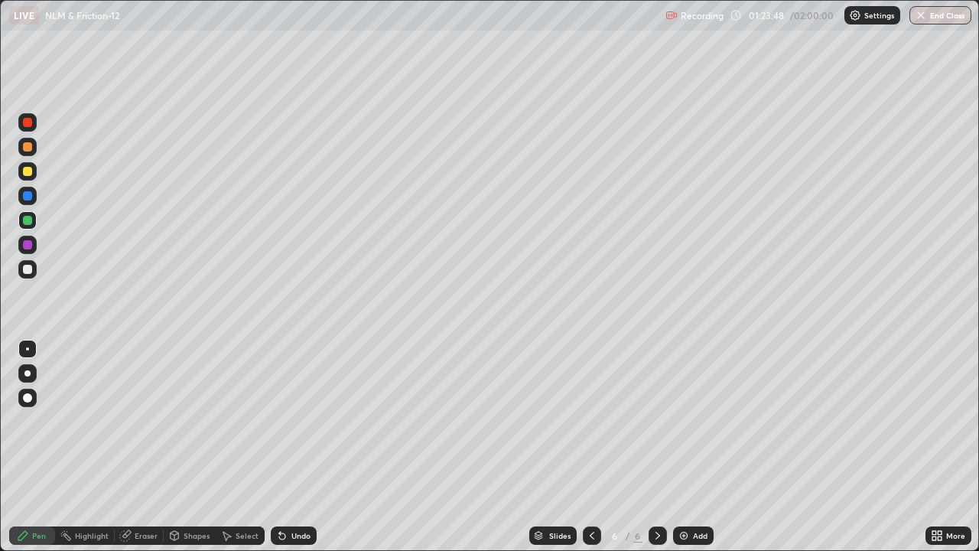
click at [141, 447] on div "Eraser" at bounding box center [146, 536] width 23 height 8
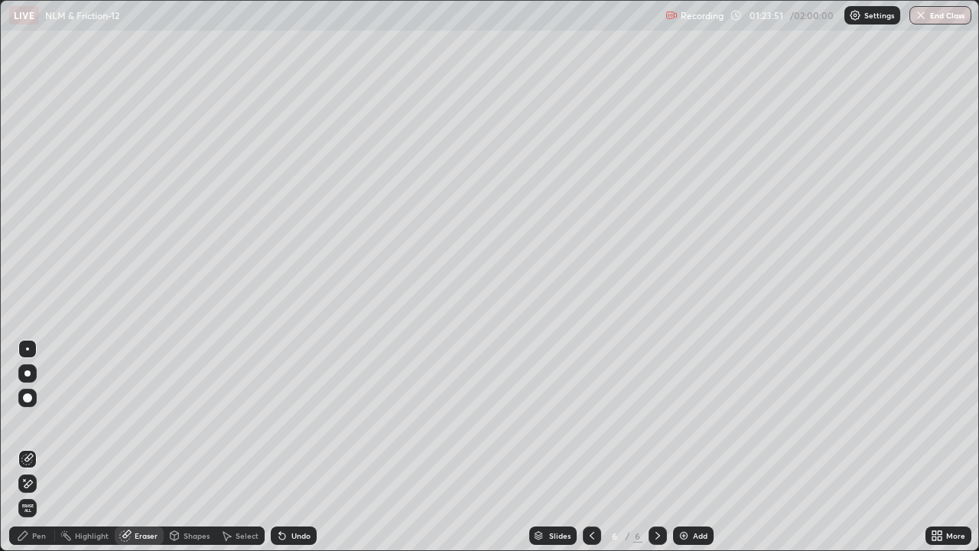
click at [29, 447] on div "Pen" at bounding box center [32, 535] width 46 height 18
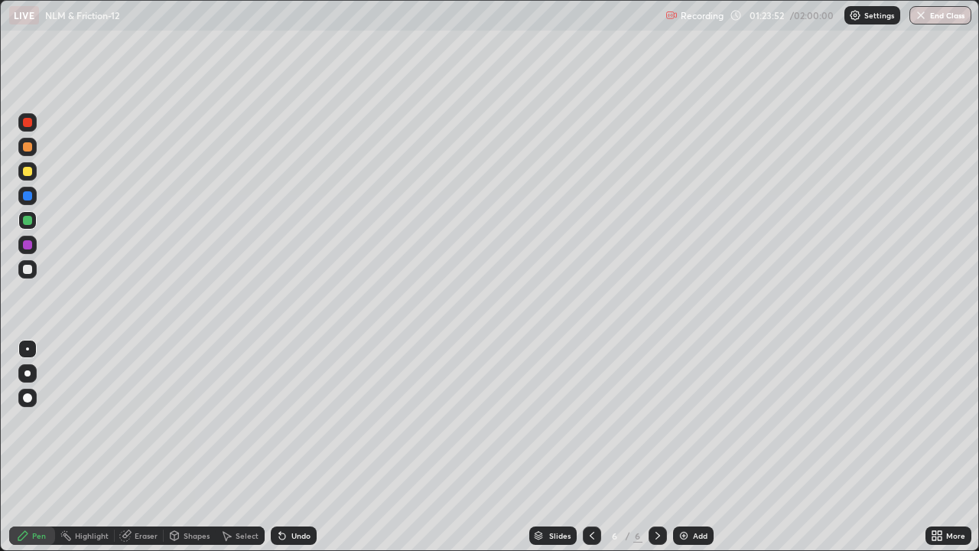
click at [28, 172] on div at bounding box center [27, 171] width 9 height 9
click at [138, 447] on div "Eraser" at bounding box center [146, 536] width 23 height 8
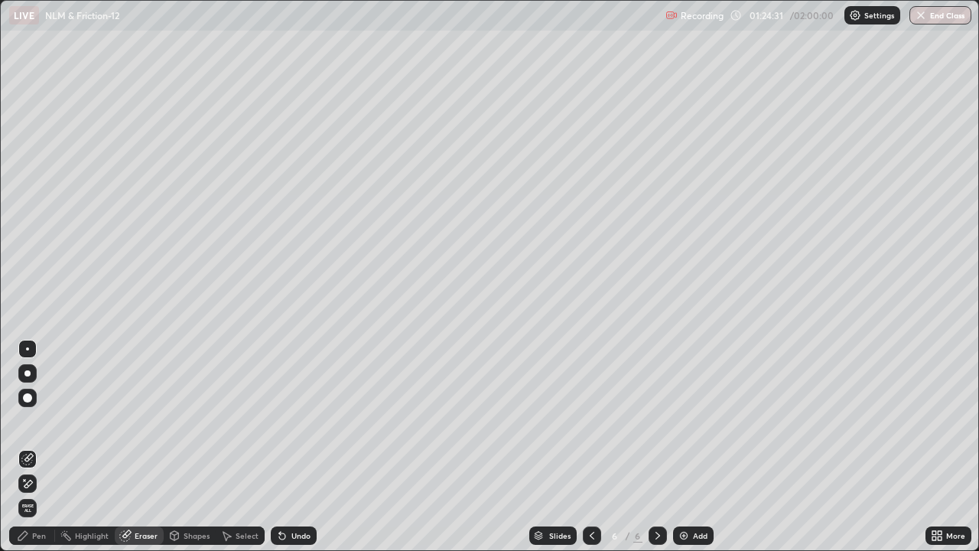
click at [34, 447] on div "Pen" at bounding box center [39, 536] width 14 height 8
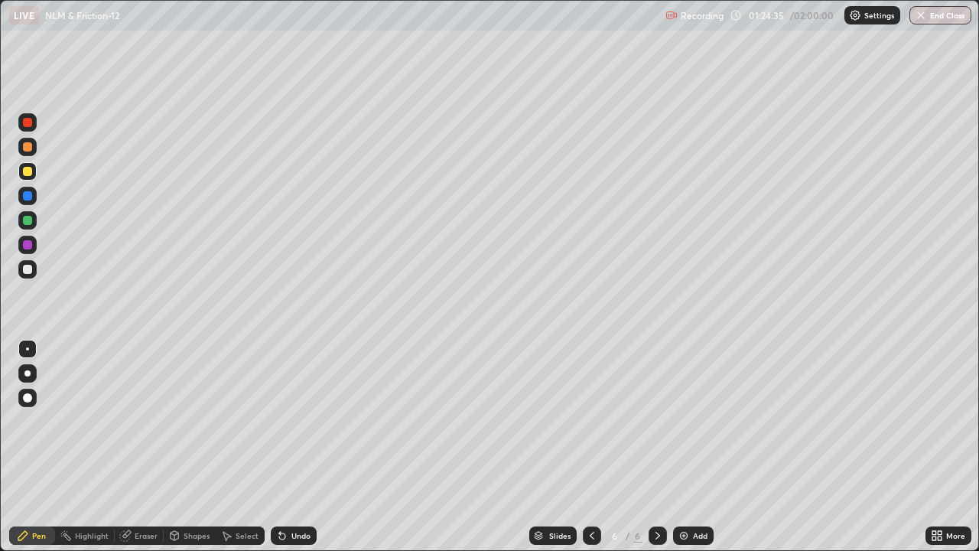
click at [138, 447] on div "Eraser" at bounding box center [146, 536] width 23 height 8
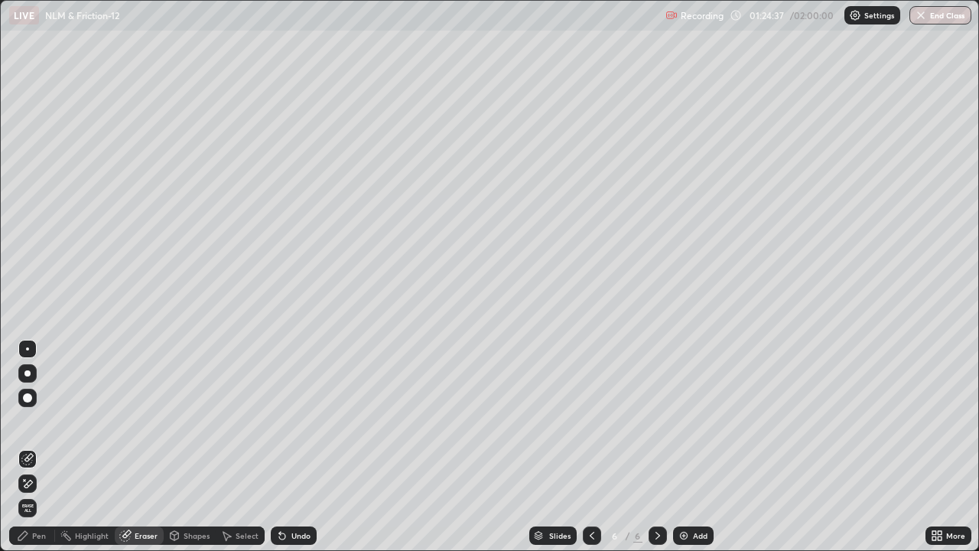
click at [41, 447] on div "Pen" at bounding box center [39, 536] width 14 height 8
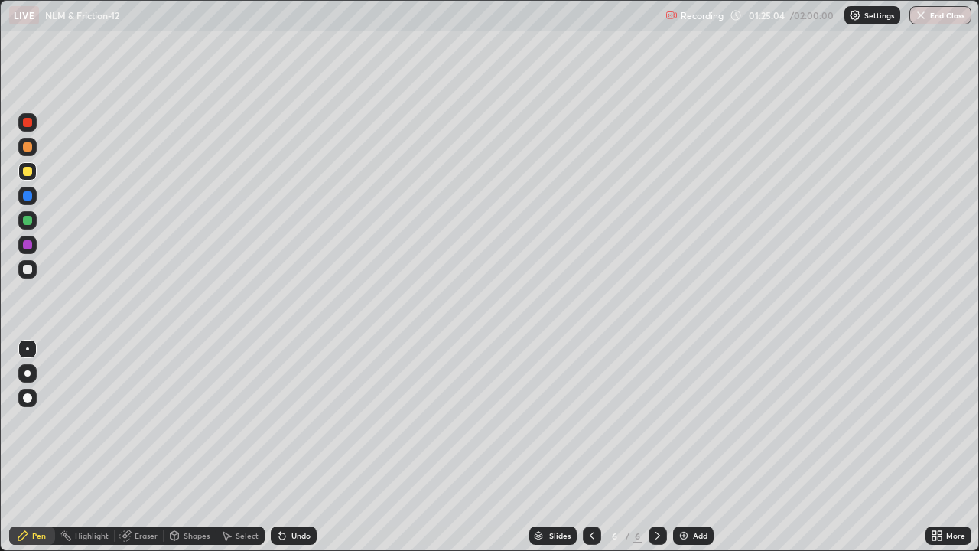
click at [141, 447] on div "Eraser" at bounding box center [146, 536] width 23 height 8
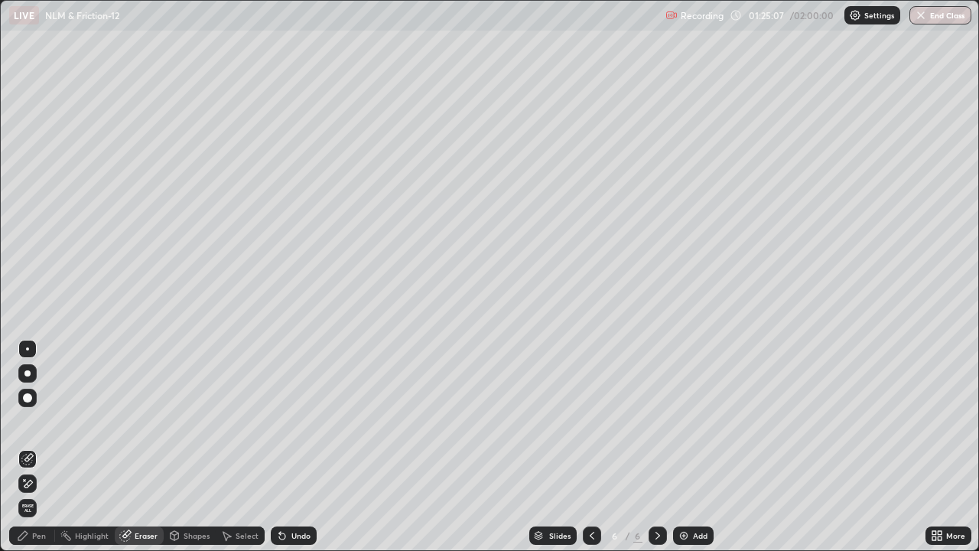
click at [36, 447] on div "Pen" at bounding box center [39, 536] width 14 height 8
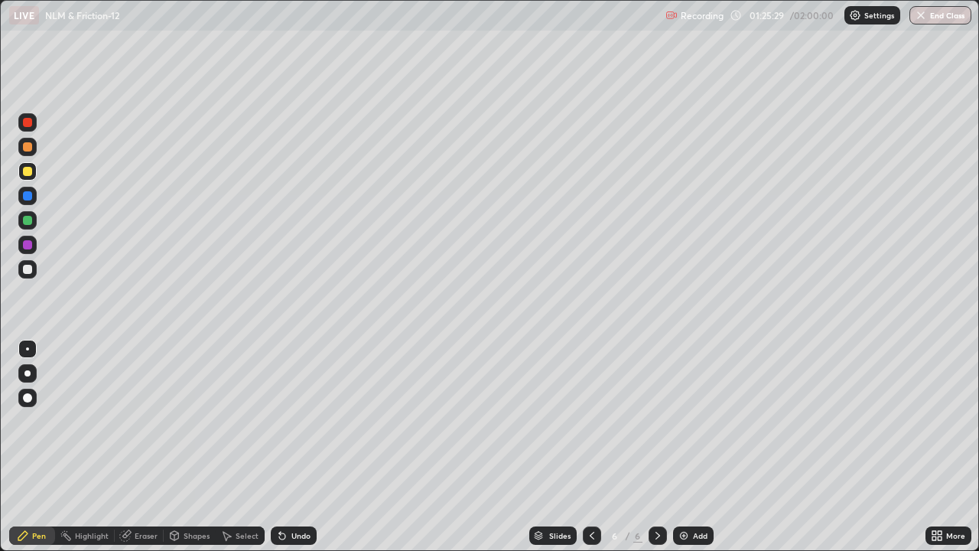
click at [27, 272] on div at bounding box center [27, 269] width 9 height 9
click at [142, 447] on div "Eraser" at bounding box center [146, 536] width 23 height 8
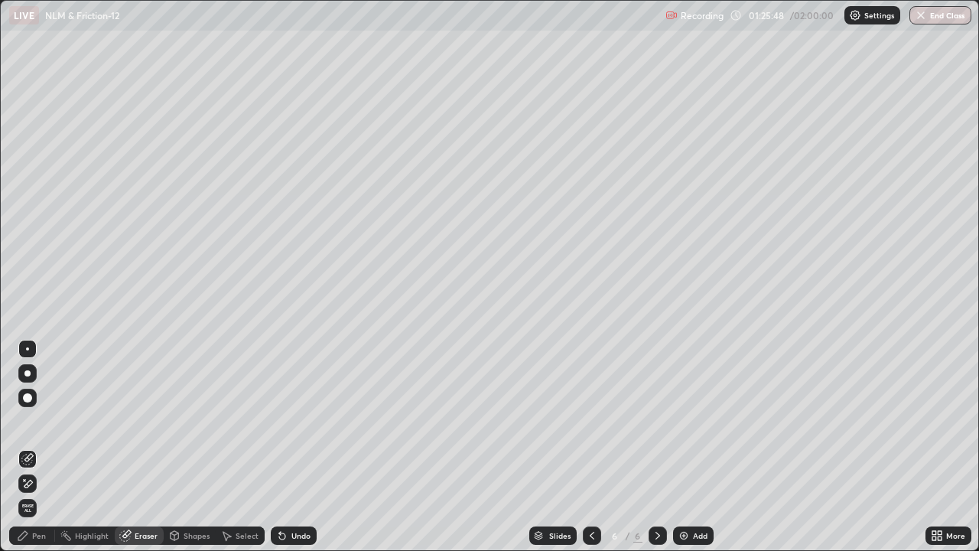
click at [41, 447] on div "Pen" at bounding box center [39, 536] width 14 height 8
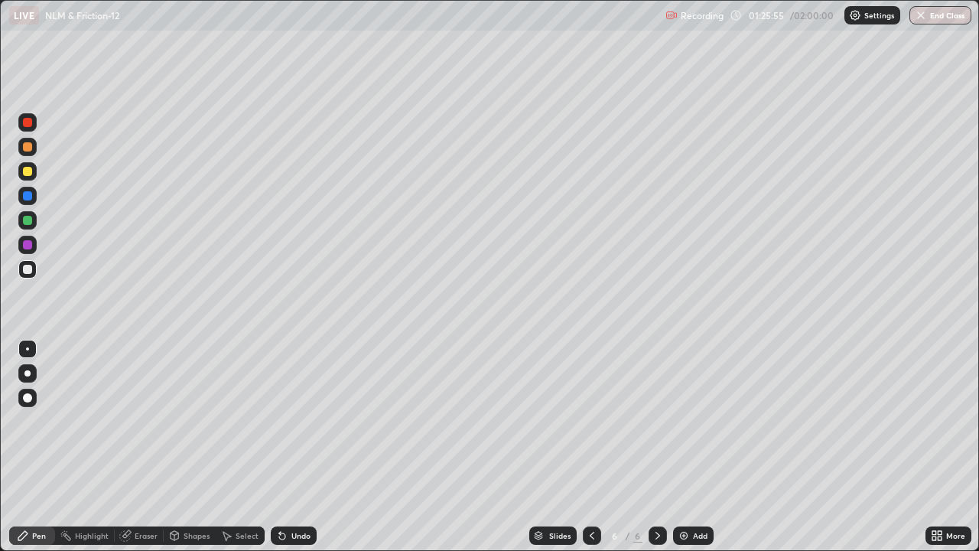
click at [31, 243] on div at bounding box center [27, 244] width 9 height 9
click at [148, 447] on div "Eraser" at bounding box center [146, 536] width 23 height 8
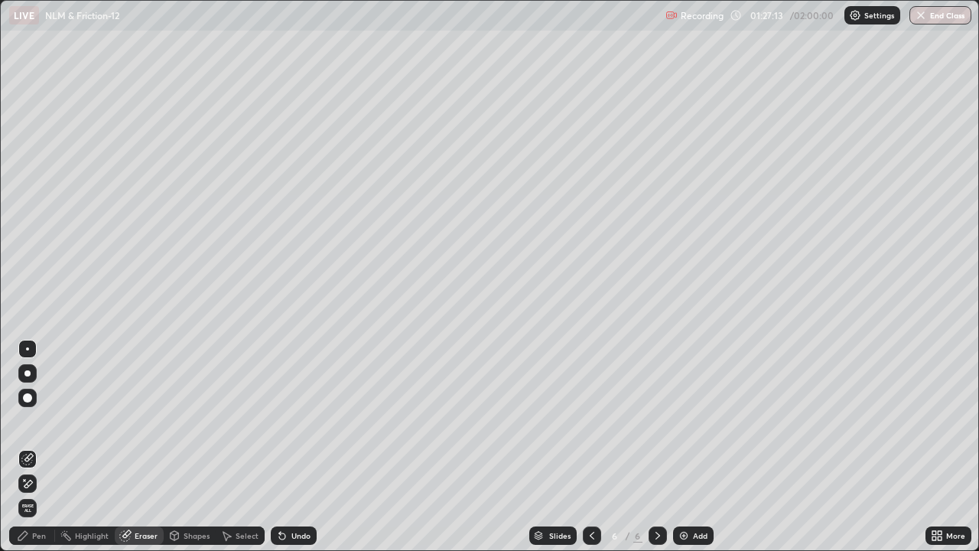
click at [40, 447] on div "Pen" at bounding box center [39, 536] width 14 height 8
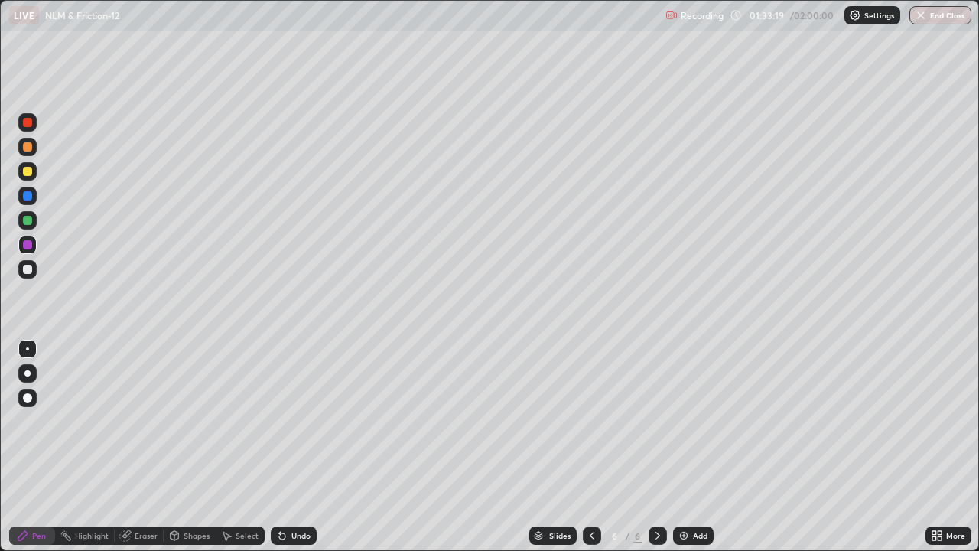
click at [678, 447] on img at bounding box center [684, 535] width 12 height 12
click at [30, 269] on div at bounding box center [27, 269] width 9 height 9
click at [29, 124] on div at bounding box center [27, 122] width 9 height 9
click at [31, 171] on div at bounding box center [27, 171] width 9 height 9
click at [29, 272] on div at bounding box center [27, 269] width 9 height 9
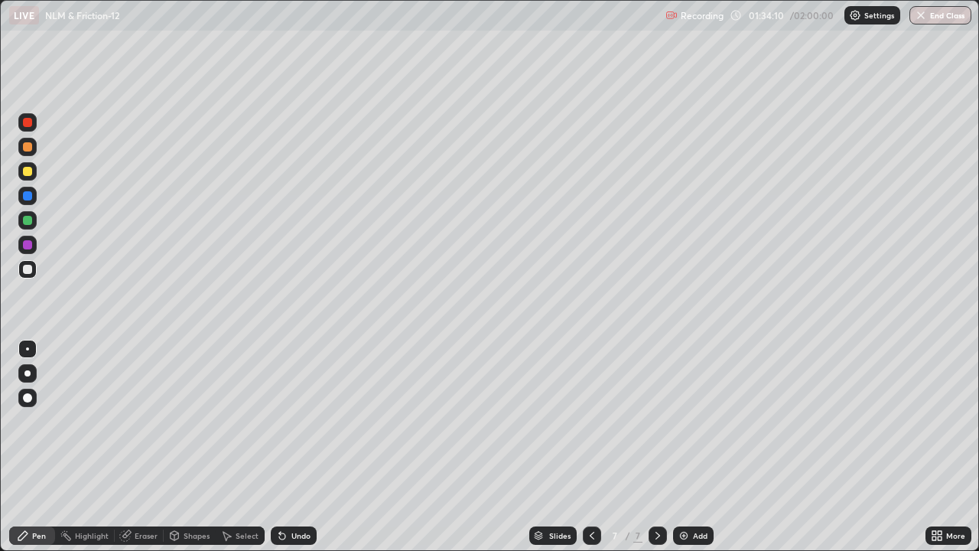
click at [28, 249] on div at bounding box center [27, 244] width 9 height 9
click at [28, 174] on div at bounding box center [27, 171] width 9 height 9
click at [29, 148] on div at bounding box center [27, 146] width 9 height 9
click at [24, 202] on div at bounding box center [27, 196] width 18 height 18
click at [28, 221] on div at bounding box center [27, 220] width 9 height 9
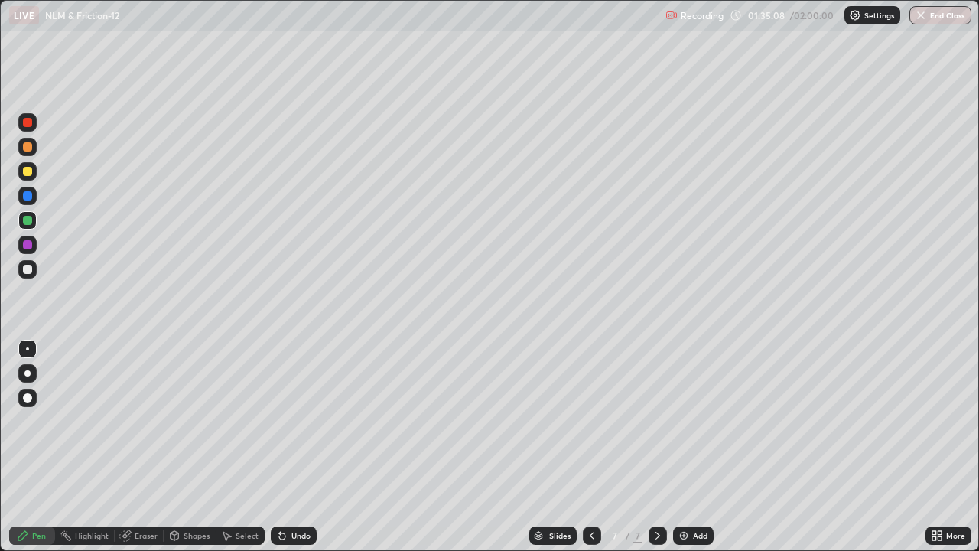
click at [28, 172] on div at bounding box center [27, 171] width 9 height 9
click at [29, 248] on div at bounding box center [27, 244] width 9 height 9
click at [143, 447] on div "Eraser" at bounding box center [146, 536] width 23 height 8
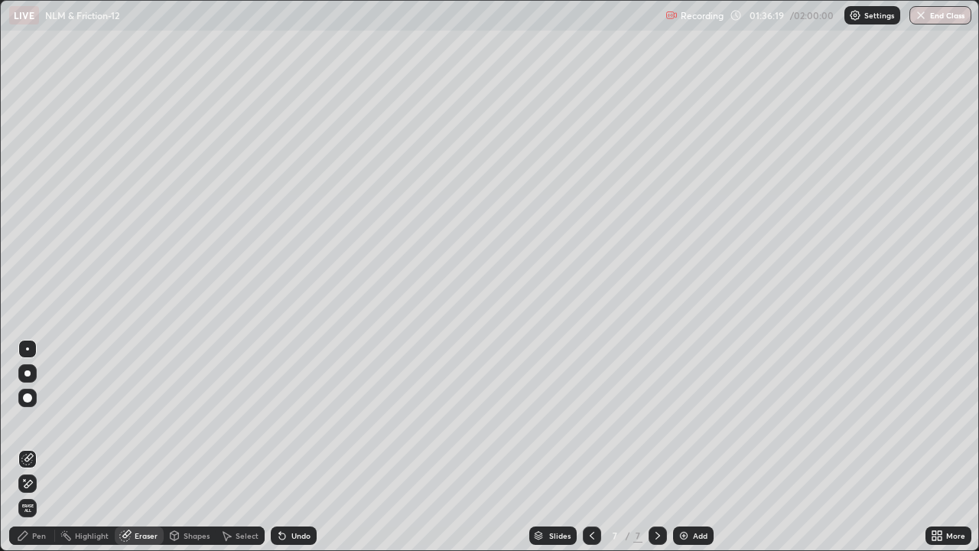
click at [37, 447] on div "Pen" at bounding box center [32, 535] width 46 height 18
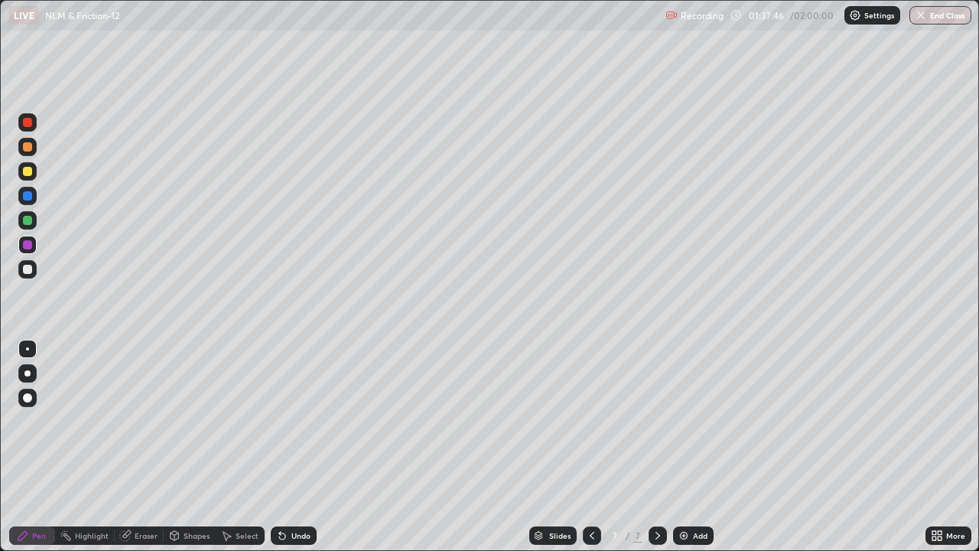
click at [148, 447] on div "Eraser" at bounding box center [146, 536] width 23 height 8
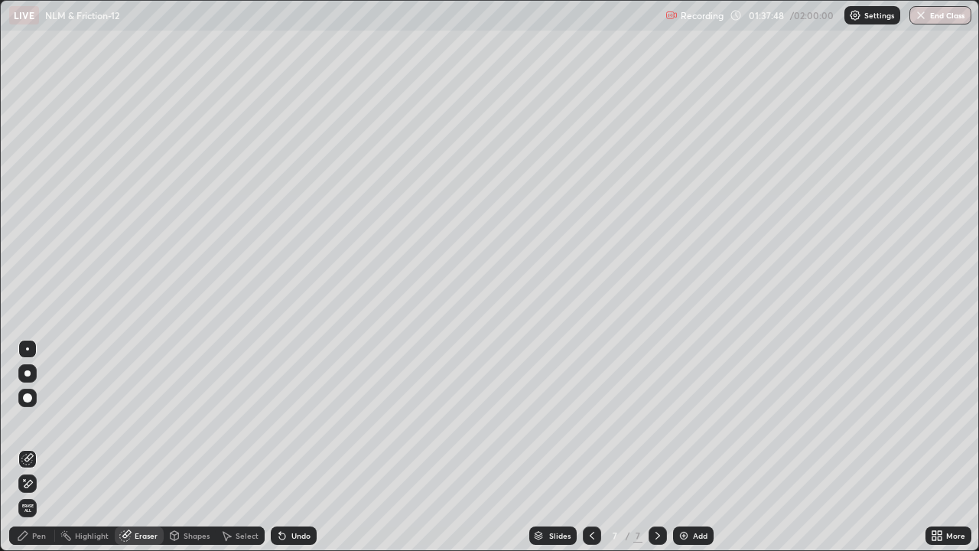
click at [45, 447] on div "Pen" at bounding box center [39, 536] width 14 height 8
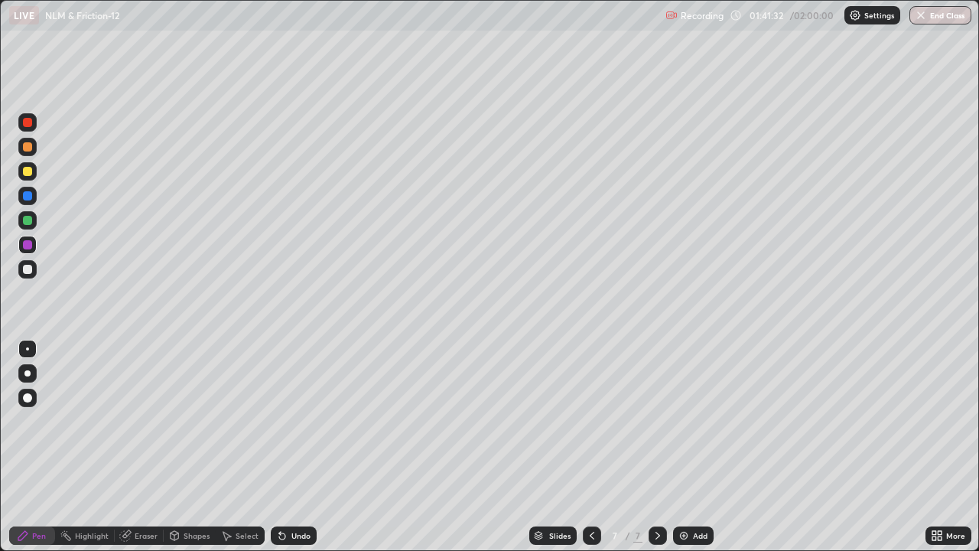
click at [938, 17] on button "End Class" at bounding box center [941, 15] width 62 height 18
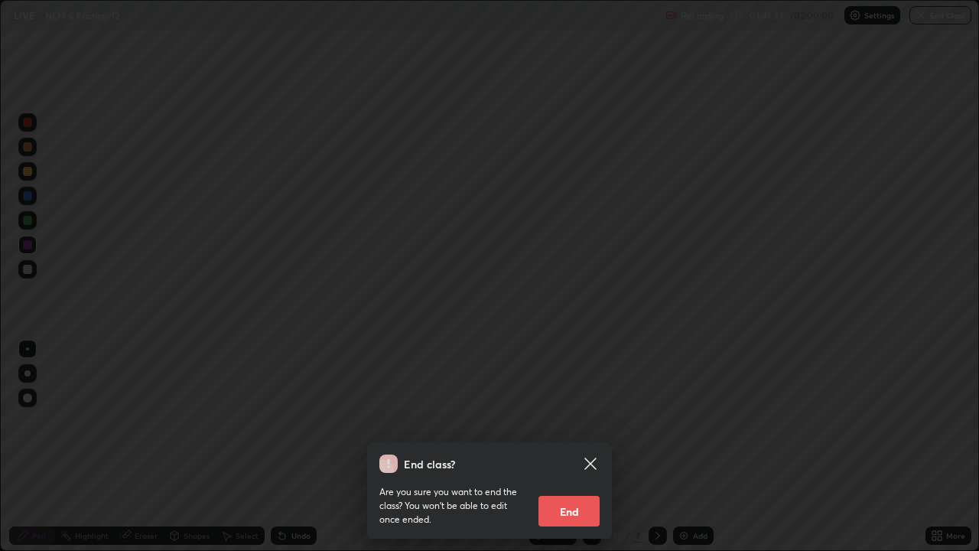
click at [588, 447] on button "End" at bounding box center [569, 511] width 61 height 31
